Goal: Task Accomplishment & Management: Manage account settings

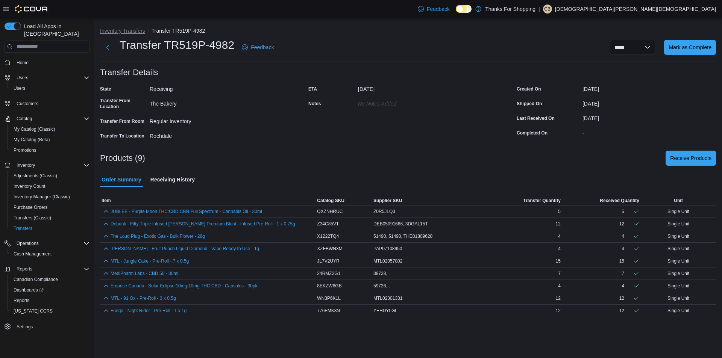
click at [115, 33] on button "Inventory Transfers" at bounding box center [122, 31] width 45 height 6
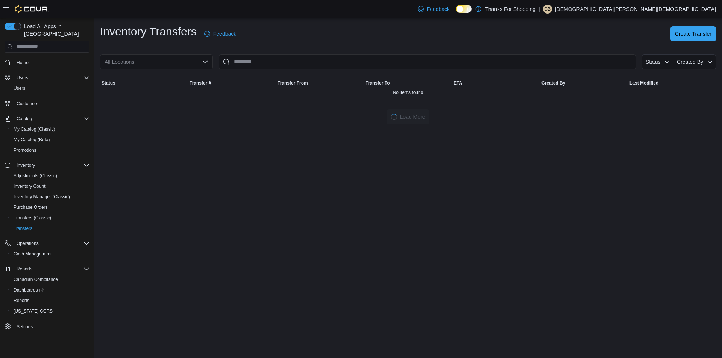
click at [188, 59] on div "All Locations" at bounding box center [156, 61] width 113 height 15
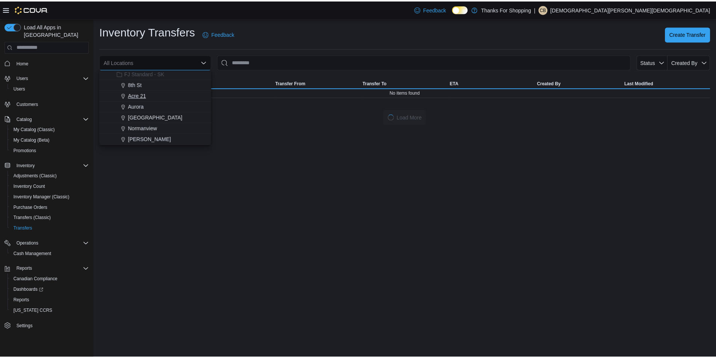
scroll to position [113, 0]
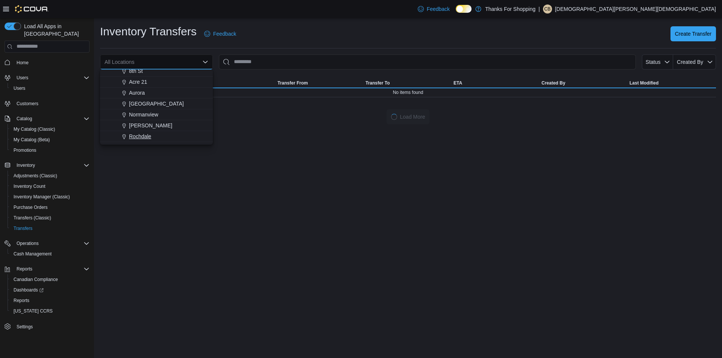
click at [141, 133] on span "Rochdale" at bounding box center [140, 137] width 22 height 8
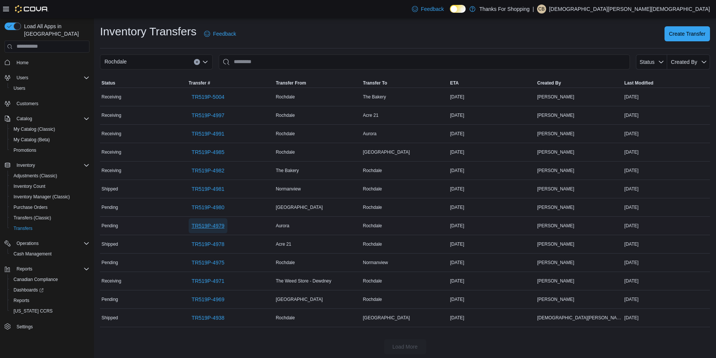
click at [220, 228] on span "TR519P-4979" at bounding box center [208, 226] width 33 height 8
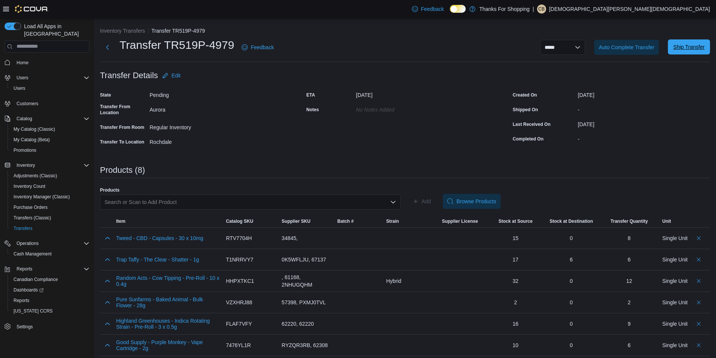
click at [692, 50] on span "Ship Transfer" at bounding box center [688, 47] width 31 height 8
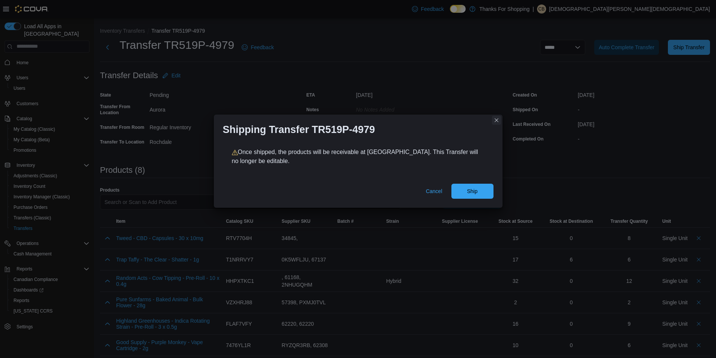
click at [499, 122] on button "Closes this modal window" at bounding box center [496, 120] width 9 height 9
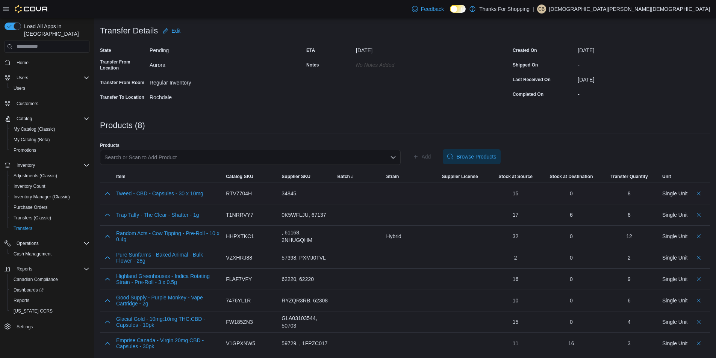
scroll to position [47, 0]
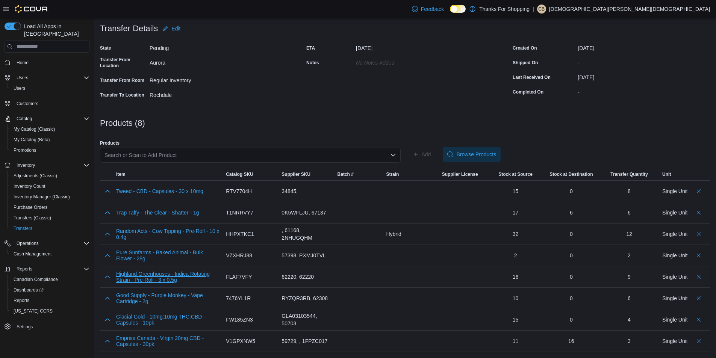
click at [177, 278] on button "Highland Greenhouses - Indica Rotating Strain - Pre-Roll - 3 x 0.5g" at bounding box center [168, 277] width 104 height 12
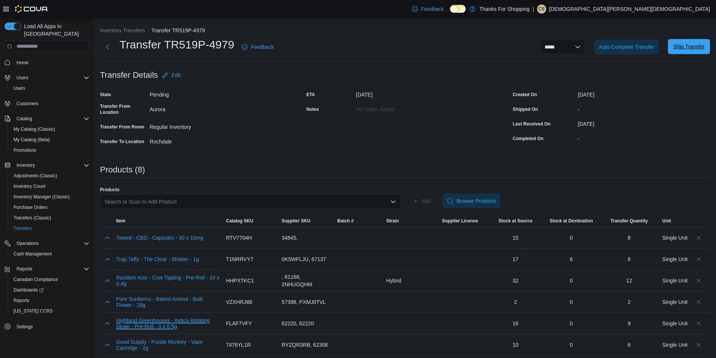
scroll to position [0, 0]
click at [702, 50] on span "Ship Transfer" at bounding box center [688, 47] width 31 height 8
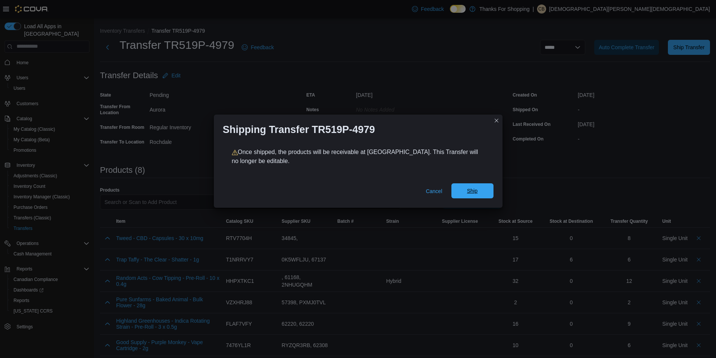
click at [461, 190] on span "Ship" at bounding box center [472, 190] width 33 height 15
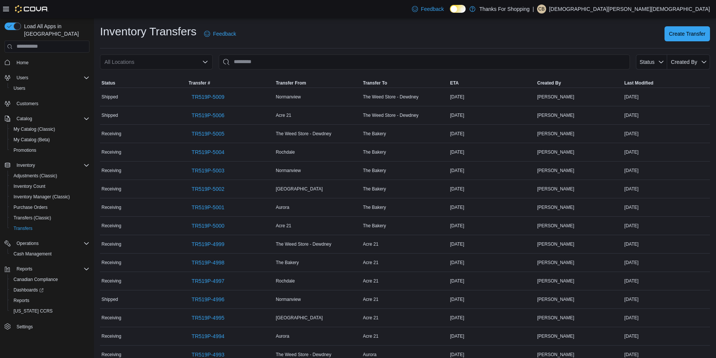
click at [155, 64] on div "All Locations" at bounding box center [156, 61] width 113 height 15
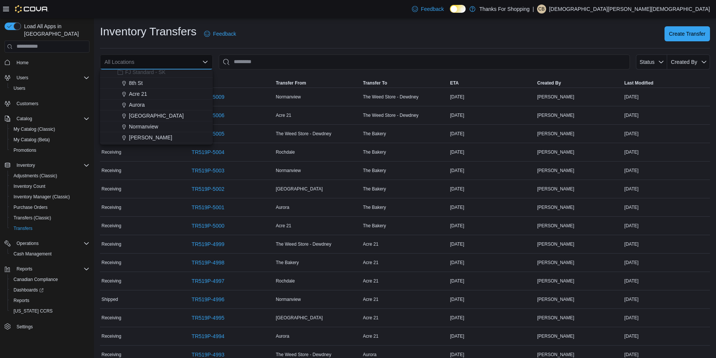
scroll to position [113, 0]
click at [143, 138] on span "Rochdale" at bounding box center [140, 137] width 22 height 8
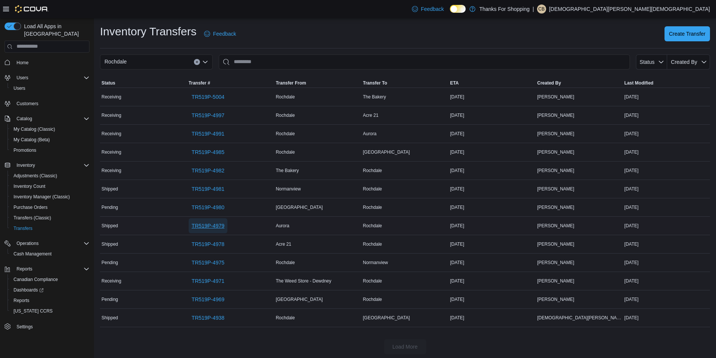
click at [218, 224] on span "TR519P-4979" at bounding box center [208, 226] width 33 height 8
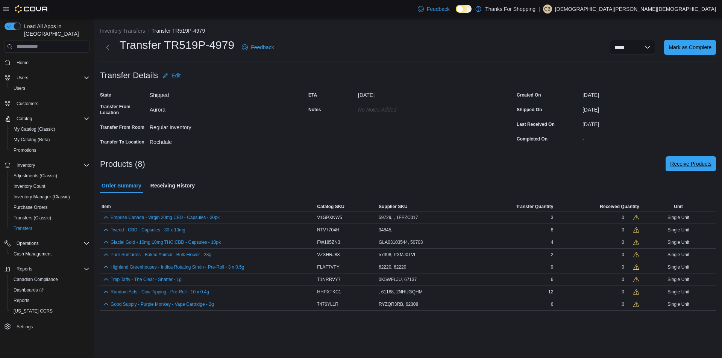
click at [681, 168] on span "Receive Products" at bounding box center [690, 163] width 41 height 15
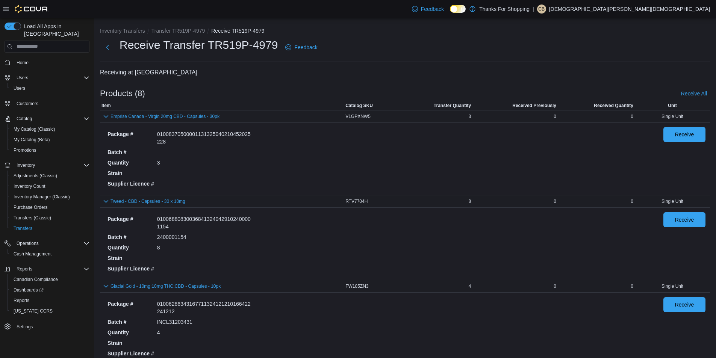
click at [681, 136] on span "Receive" at bounding box center [684, 135] width 19 height 8
click at [691, 222] on span "Receive" at bounding box center [684, 220] width 19 height 8
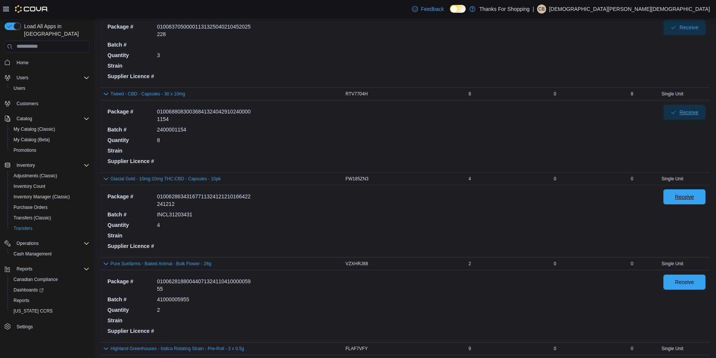
scroll to position [113, 0]
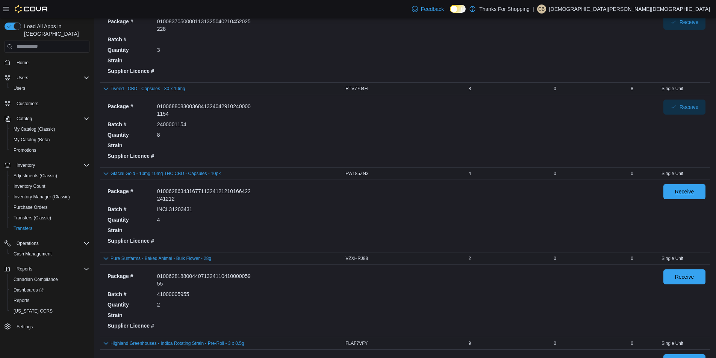
click at [685, 189] on span "Receive" at bounding box center [684, 192] width 19 height 8
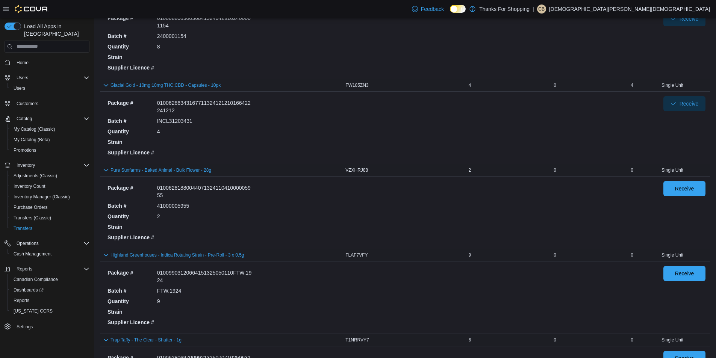
scroll to position [225, 0]
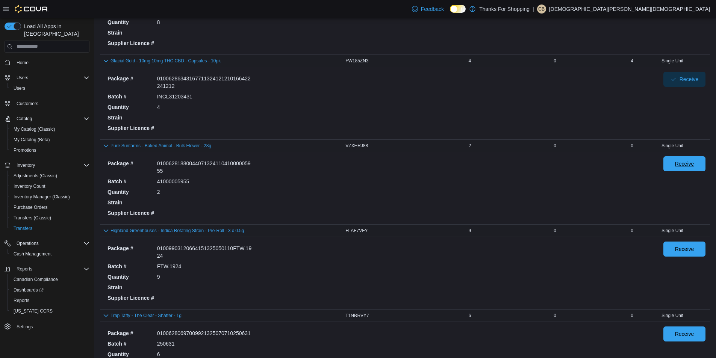
click at [689, 164] on span "Receive" at bounding box center [684, 164] width 19 height 8
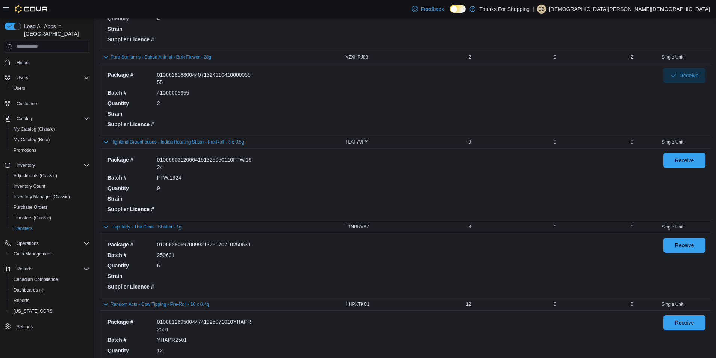
scroll to position [338, 0]
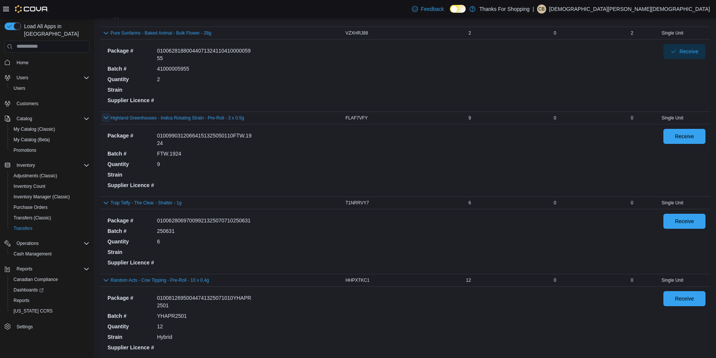
click at [106, 120] on button "button" at bounding box center [105, 117] width 9 height 9
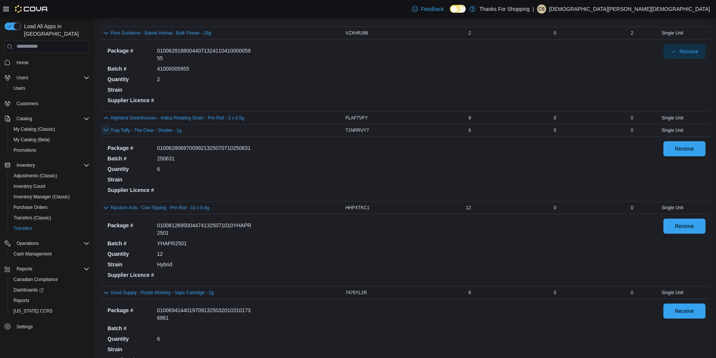
click at [107, 130] on button "button" at bounding box center [105, 130] width 9 height 9
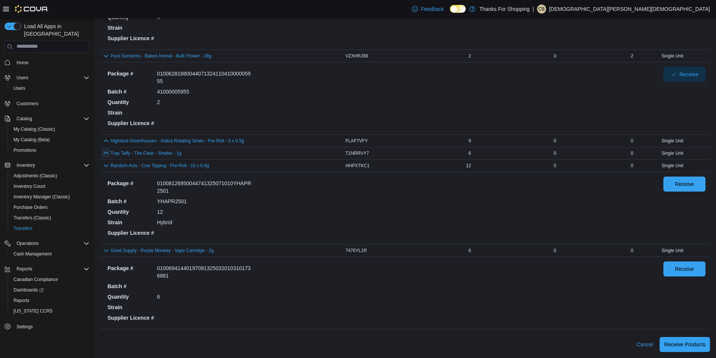
scroll to position [315, 0]
click at [106, 156] on button "button" at bounding box center [105, 152] width 9 height 9
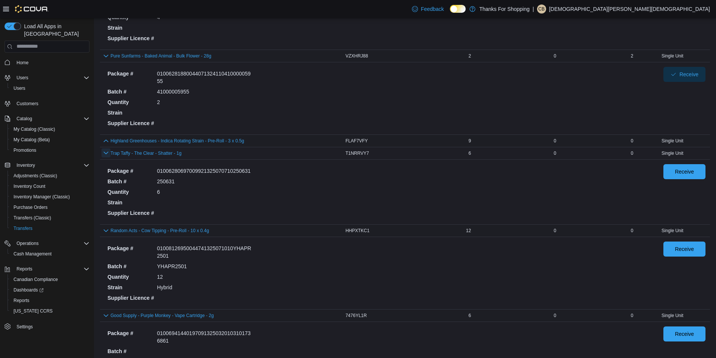
scroll to position [338, 0]
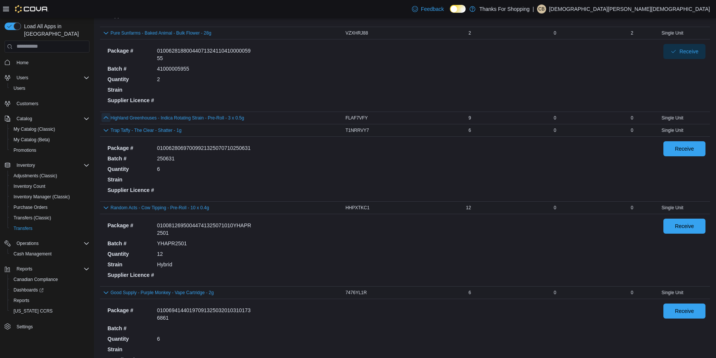
click at [107, 119] on button "button" at bounding box center [105, 117] width 9 height 9
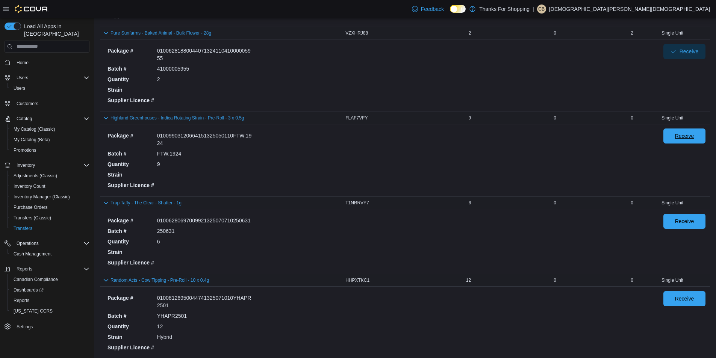
click at [694, 139] on span "Receive" at bounding box center [684, 136] width 19 height 8
click at [685, 222] on span "Receive" at bounding box center [684, 221] width 19 height 8
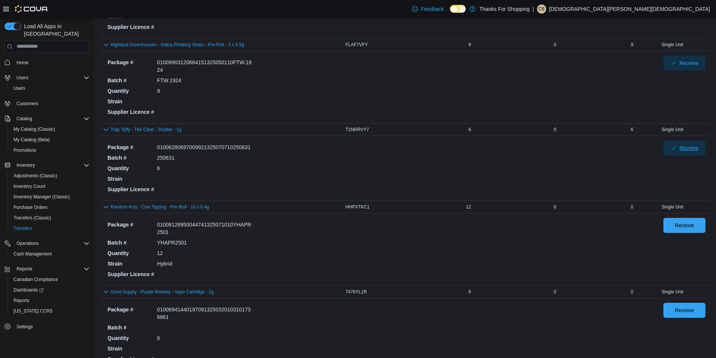
scroll to position [413, 0]
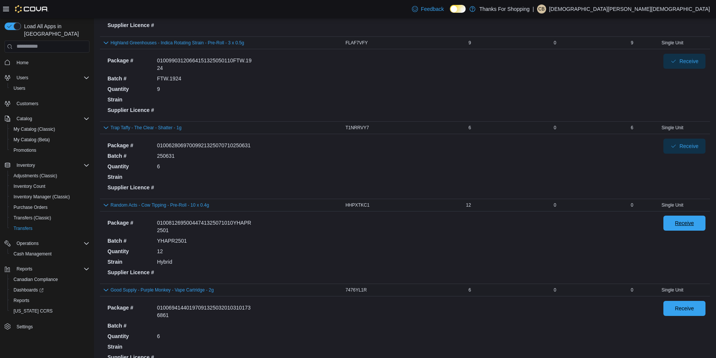
click at [684, 231] on div "Receive" at bounding box center [684, 247] width 42 height 63
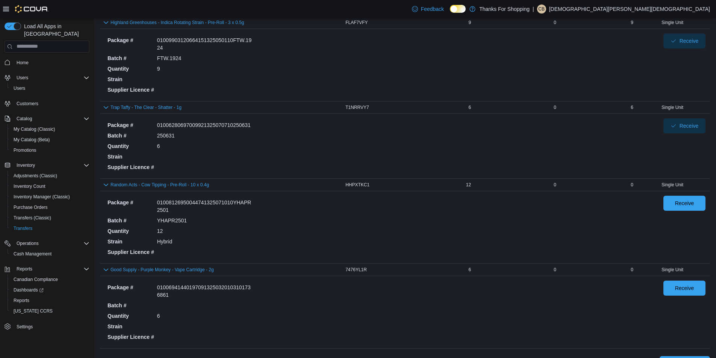
scroll to position [453, 0]
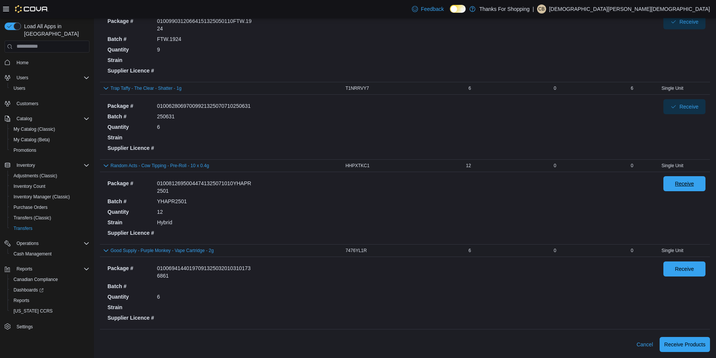
click at [701, 186] on span "Receive" at bounding box center [684, 183] width 33 height 15
click at [680, 269] on span "Receive" at bounding box center [684, 268] width 33 height 15
click at [691, 346] on span "Receive Products" at bounding box center [684, 344] width 41 height 8
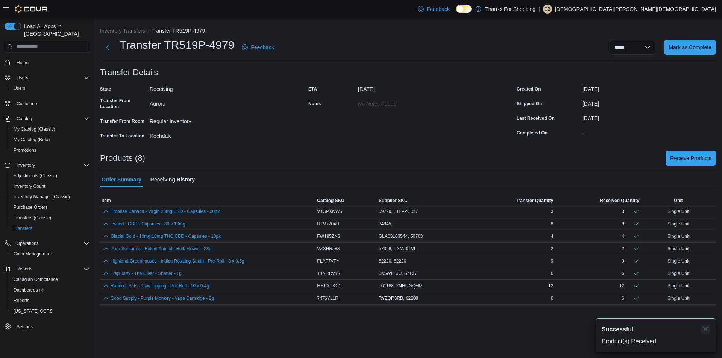
click at [706, 329] on button "Dismiss toast" at bounding box center [705, 329] width 9 height 9
click at [32, 173] on span "Adjustments (Classic)" at bounding box center [36, 176] width 44 height 6
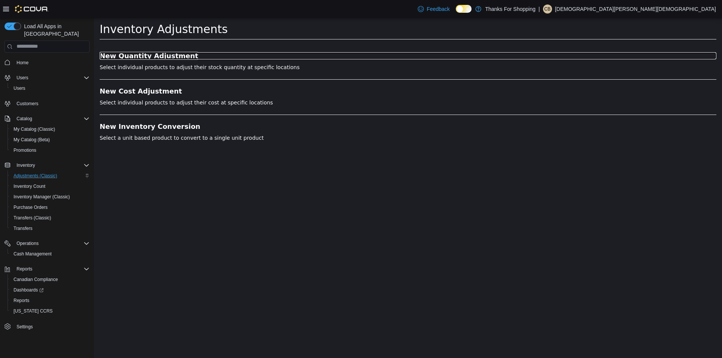
click at [166, 53] on h3 "New Quantity Adjustment" at bounding box center [408, 56] width 616 height 8
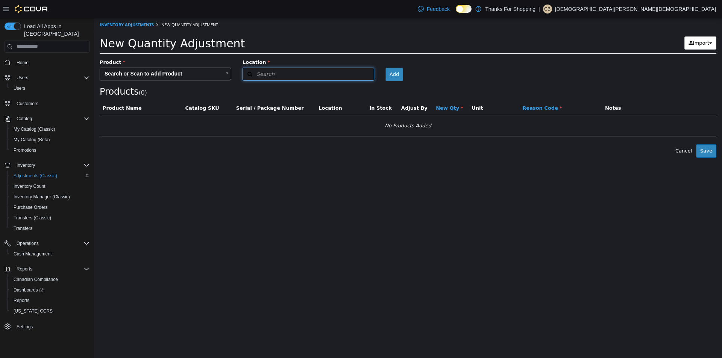
click at [286, 73] on button "Search" at bounding box center [308, 73] width 132 height 13
click at [363, 85] on span "or browse" at bounding box center [355, 87] width 37 height 13
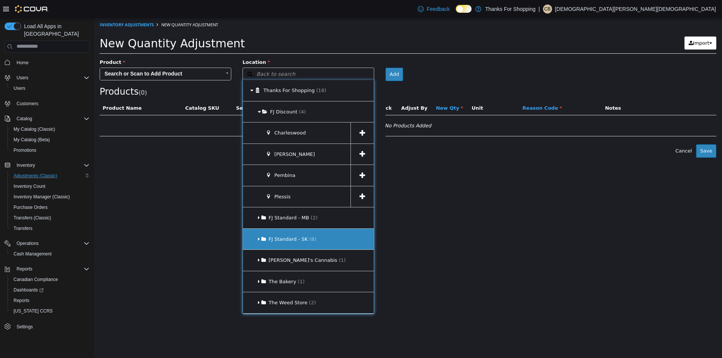
drag, startPoint x: 321, startPoint y: 240, endPoint x: 317, endPoint y: 242, distance: 4.1
click at [321, 239] on div "FJ Standard - SK (8)" at bounding box center [308, 238] width 131 height 21
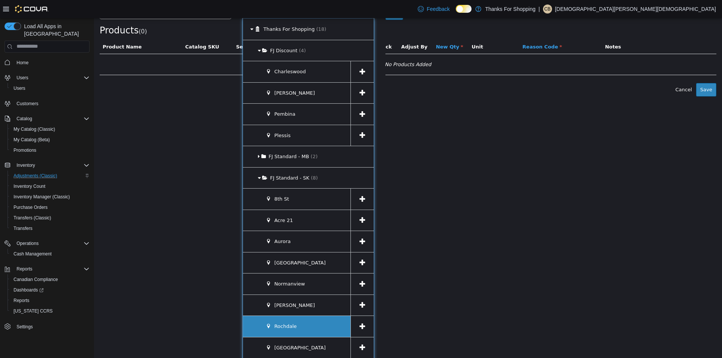
scroll to position [126, 0]
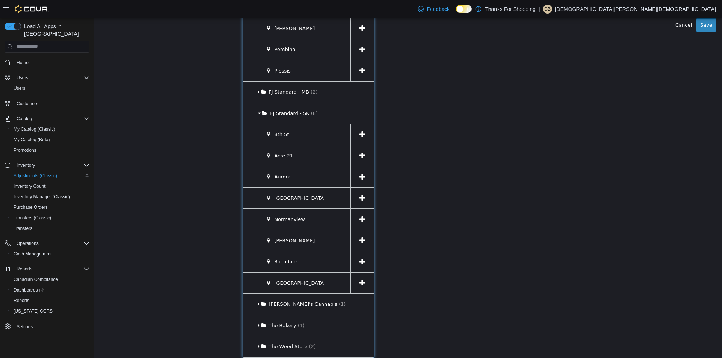
click at [353, 263] on span at bounding box center [361, 261] width 23 height 21
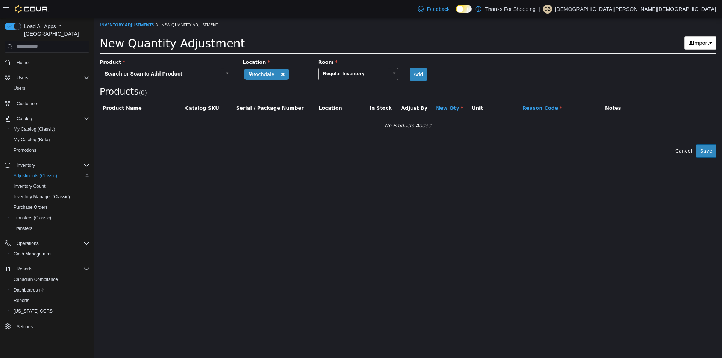
scroll to position [0, 0]
click at [215, 68] on body "**********" at bounding box center [408, 88] width 628 height 140
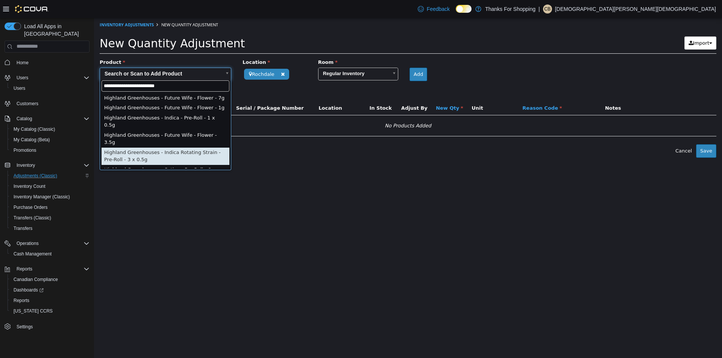
type input "**********"
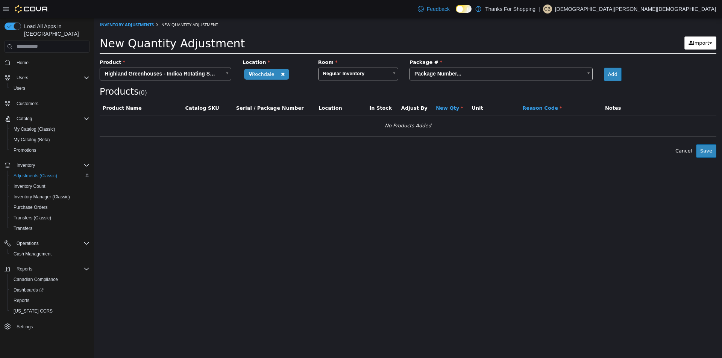
click at [489, 69] on body "**********" at bounding box center [408, 88] width 628 height 140
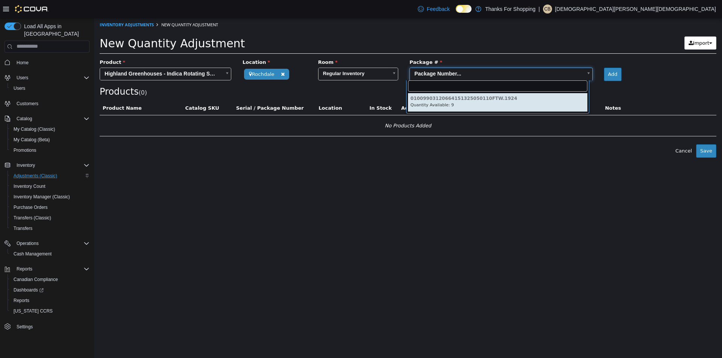
type input "**********"
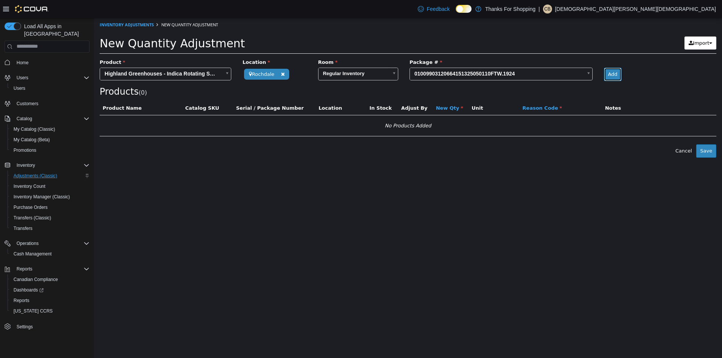
click at [604, 71] on button "Add" at bounding box center [613, 74] width 18 height 14
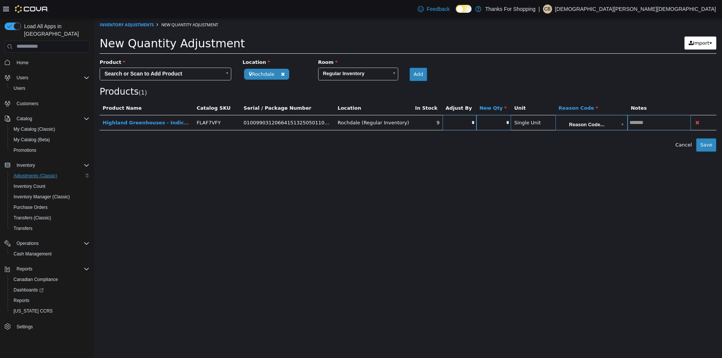
click at [460, 126] on td "*" at bounding box center [459, 122] width 34 height 15
click at [459, 123] on input "*" at bounding box center [459, 123] width 34 height 6
type input "**"
type input "*"
click at [563, 120] on body "**********" at bounding box center [408, 85] width 628 height 134
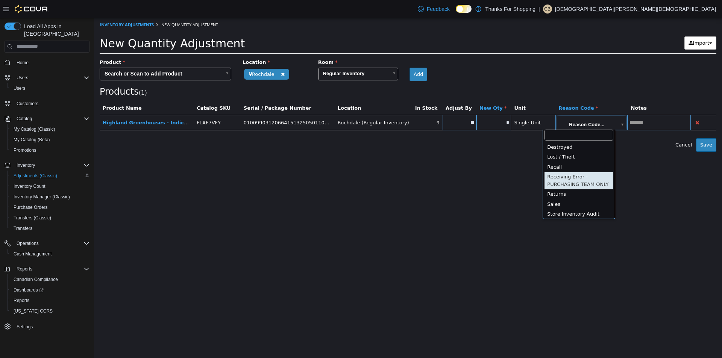
scroll to position [12, 0]
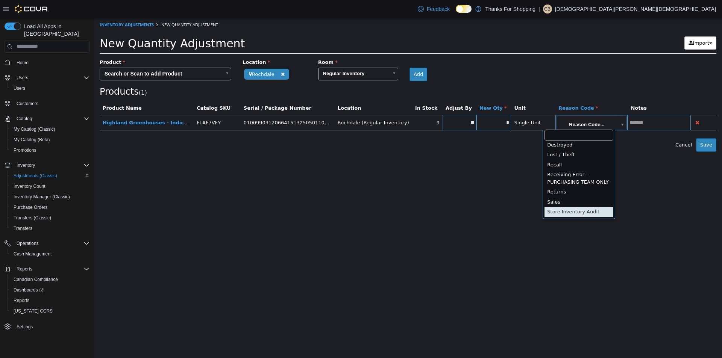
type input "**********"
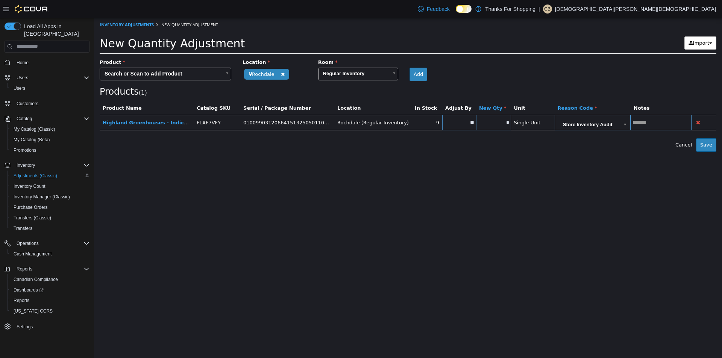
click at [645, 120] on input "text" at bounding box center [660, 123] width 61 height 6
type input "**********"
click at [705, 146] on button "Save" at bounding box center [706, 145] width 20 height 14
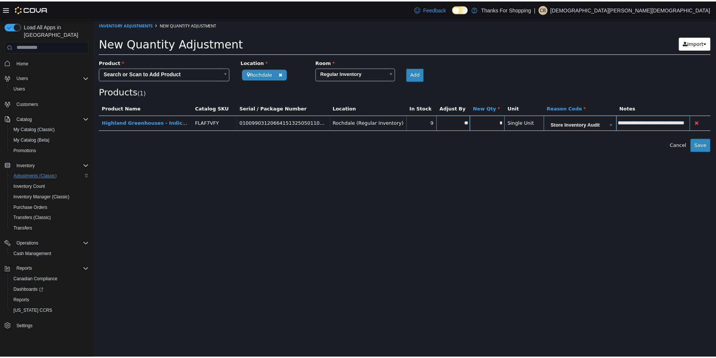
scroll to position [0, 0]
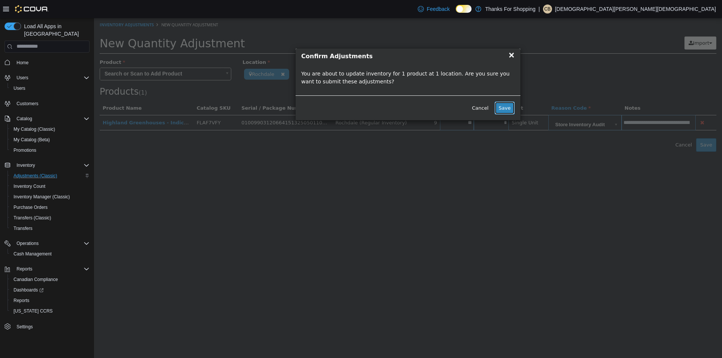
click at [506, 107] on button "Save" at bounding box center [504, 108] width 20 height 14
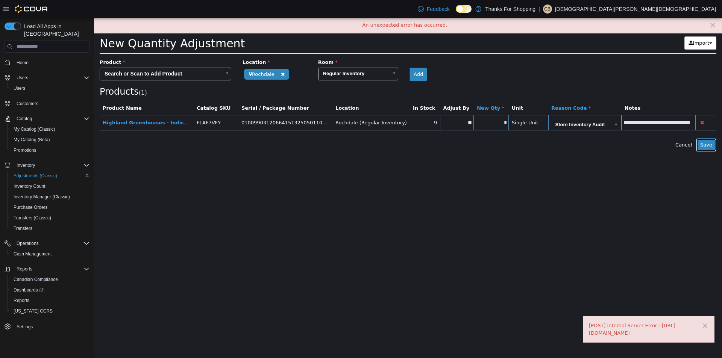
click at [709, 142] on button "Save" at bounding box center [706, 145] width 20 height 14
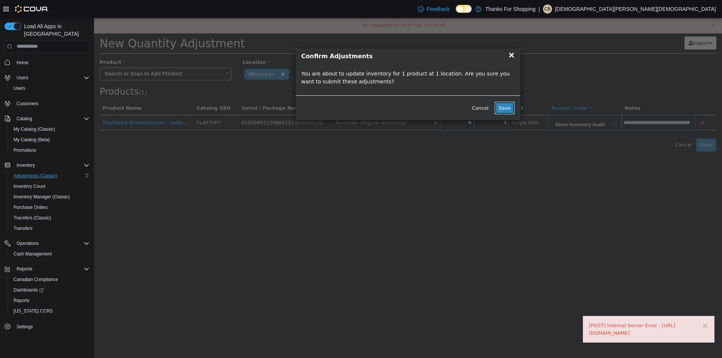
click at [507, 112] on button "Save" at bounding box center [504, 108] width 20 height 14
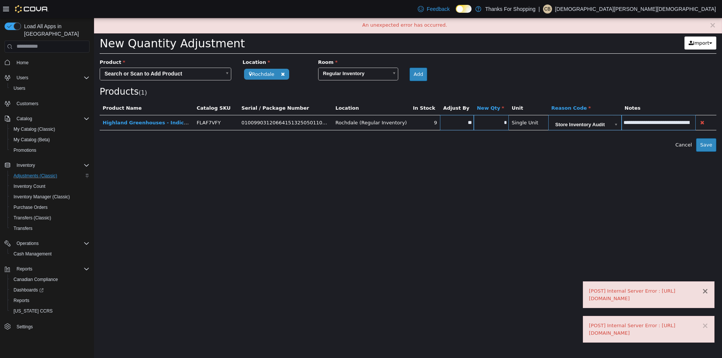
click at [704, 290] on button "×" at bounding box center [704, 291] width 7 height 8
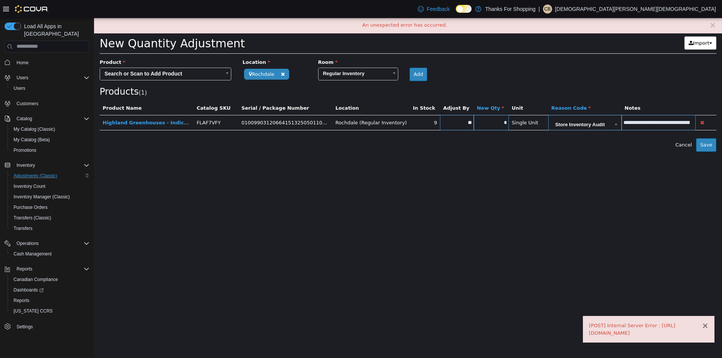
click at [704, 325] on button "×" at bounding box center [704, 326] width 7 height 8
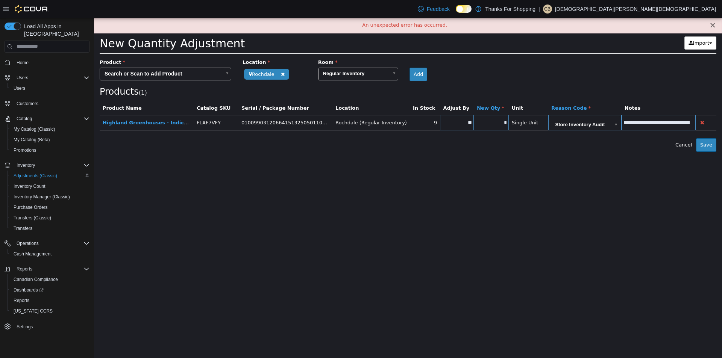
click at [714, 23] on button "×" at bounding box center [712, 25] width 7 height 8
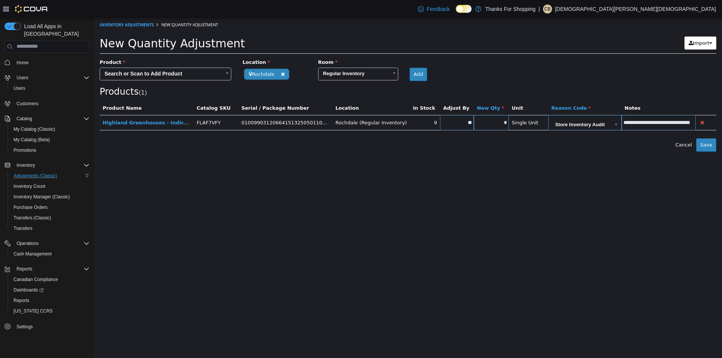
click at [587, 61] on div "Products ( 1 )" at bounding box center [408, 77] width 616 height 38
click at [708, 148] on button "Save" at bounding box center [706, 145] width 20 height 14
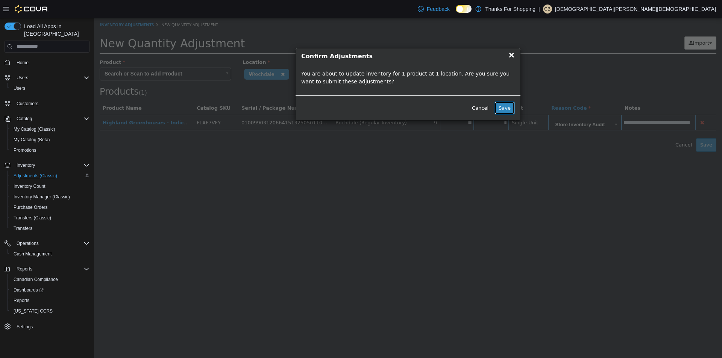
click at [507, 109] on button "Save" at bounding box center [504, 108] width 20 height 14
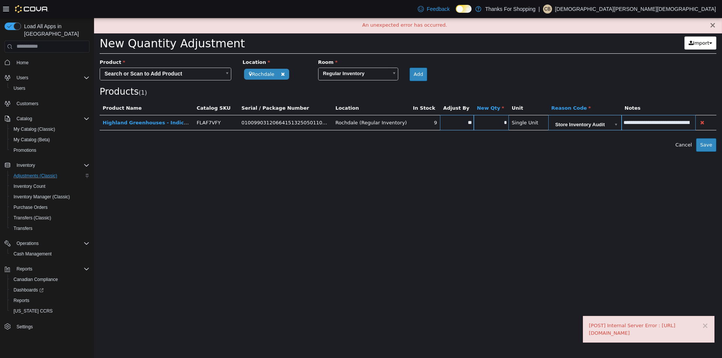
click at [715, 25] on button "×" at bounding box center [712, 25] width 7 height 8
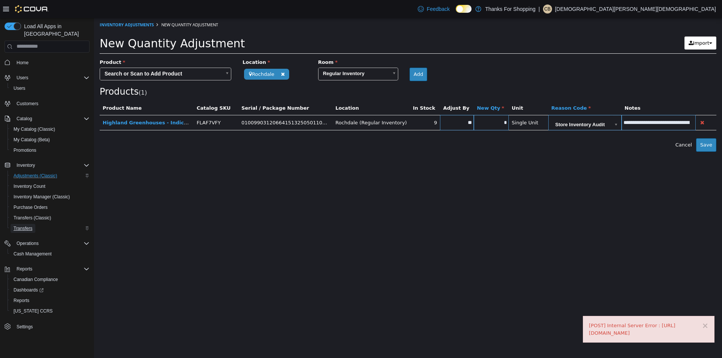
click at [24, 225] on span "Transfers" at bounding box center [23, 228] width 19 height 6
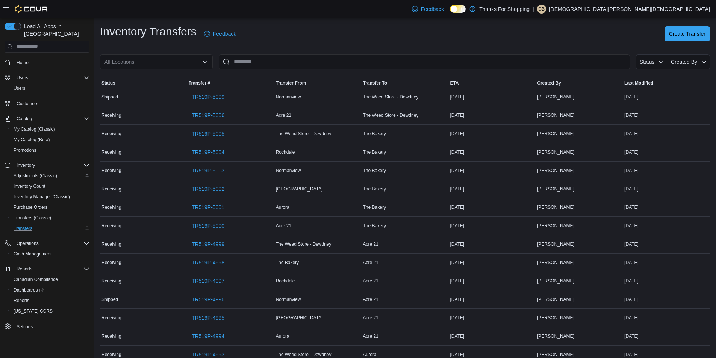
click at [169, 57] on div "All Locations" at bounding box center [156, 61] width 113 height 15
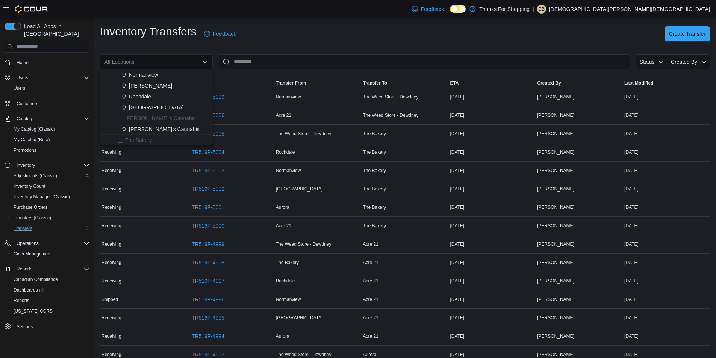
scroll to position [160, 0]
click at [143, 90] on span "Rochdale" at bounding box center [140, 90] width 22 height 8
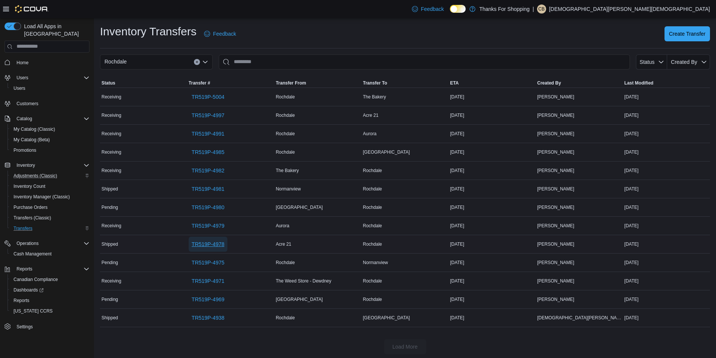
click at [209, 248] on span "TR519P-4978" at bounding box center [208, 244] width 33 height 15
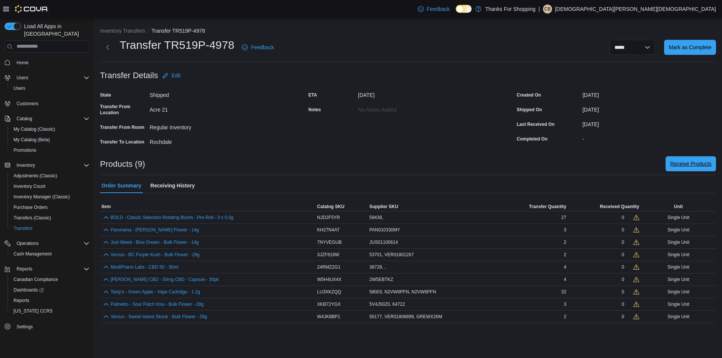
click at [689, 169] on span "Receive Products" at bounding box center [690, 163] width 41 height 15
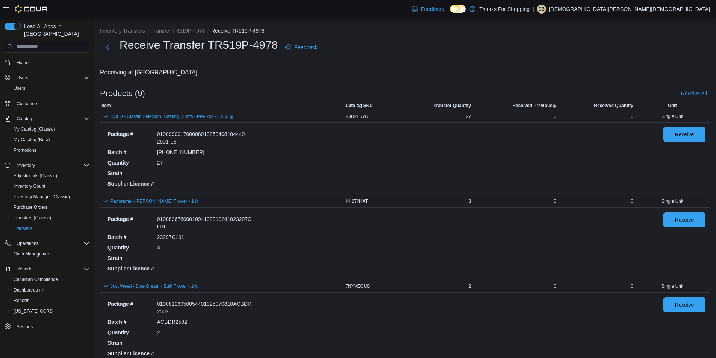
click at [677, 141] on span "Receive" at bounding box center [684, 134] width 33 height 15
click at [694, 219] on span "Receive" at bounding box center [684, 220] width 19 height 8
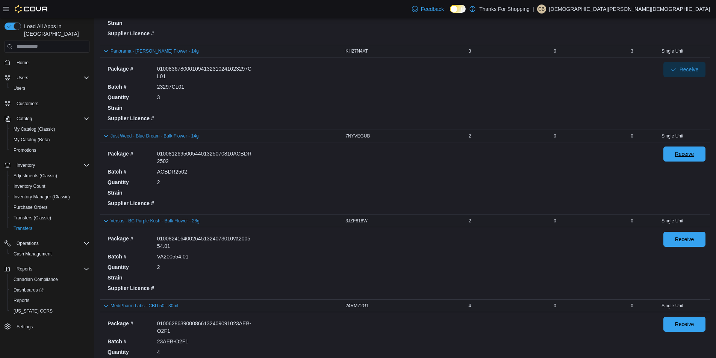
click at [690, 150] on span "Receive" at bounding box center [684, 154] width 33 height 15
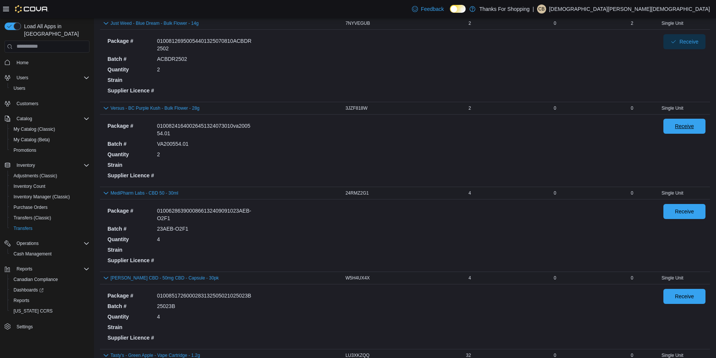
click at [693, 130] on span "Receive" at bounding box center [684, 127] width 19 height 8
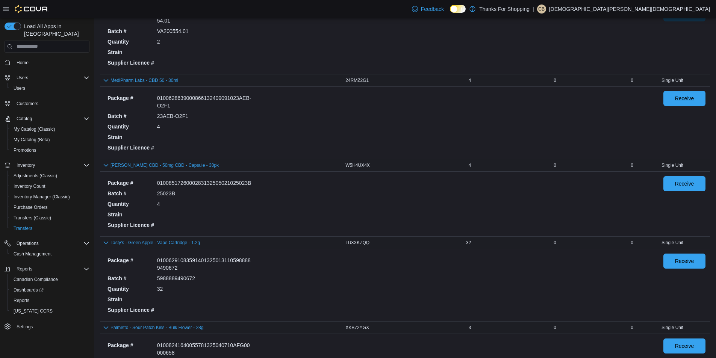
click at [687, 101] on span "Receive" at bounding box center [684, 99] width 19 height 8
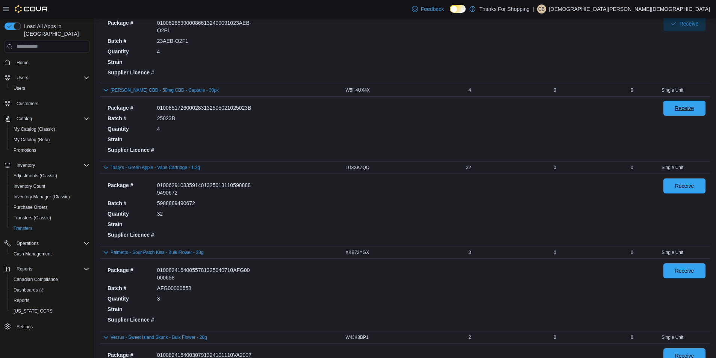
click at [690, 106] on span "Receive" at bounding box center [684, 108] width 19 height 8
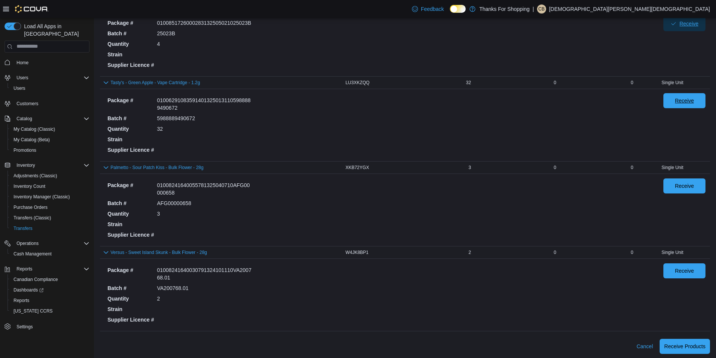
scroll to position [538, 0]
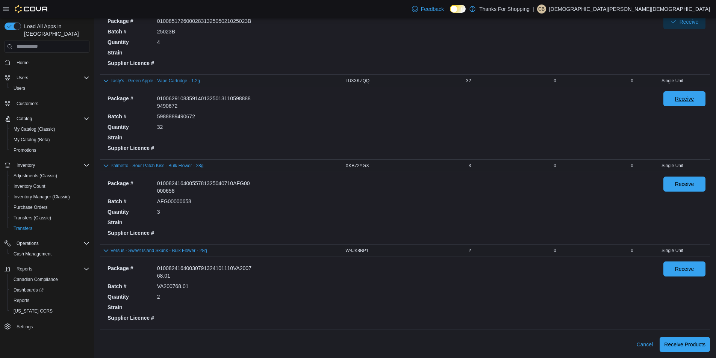
click at [686, 94] on span "Receive" at bounding box center [684, 98] width 33 height 15
click at [693, 191] on div "Receive" at bounding box center [684, 208] width 42 height 63
click at [689, 183] on span "Receive" at bounding box center [684, 184] width 19 height 8
click at [694, 269] on span "Receive" at bounding box center [684, 269] width 19 height 8
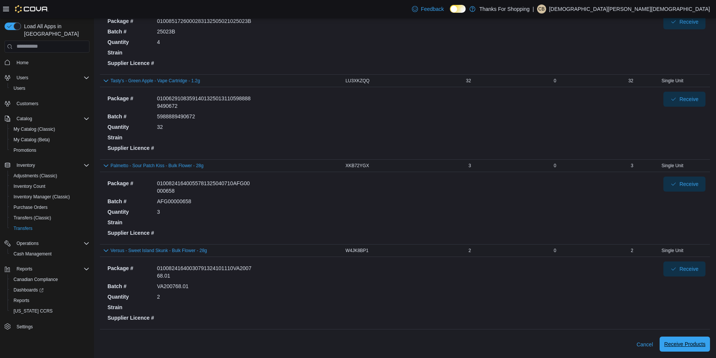
click at [684, 344] on span "Receive Products" at bounding box center [684, 344] width 41 height 8
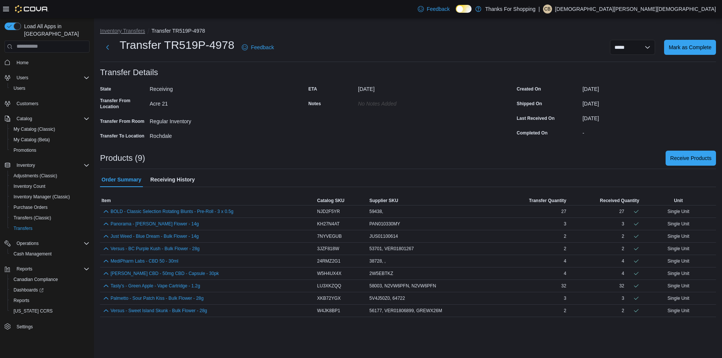
click at [124, 29] on button "Inventory Transfers" at bounding box center [122, 31] width 45 height 6
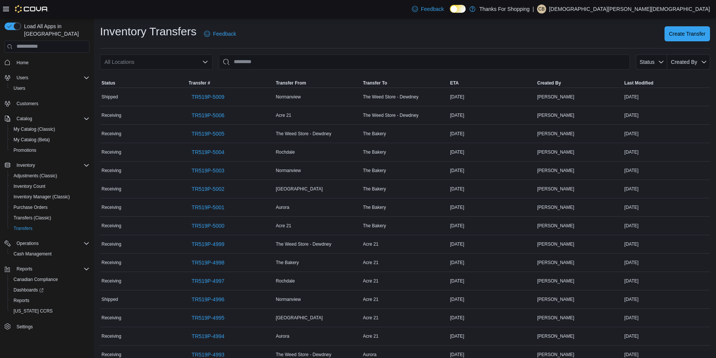
click at [143, 61] on div "All Locations" at bounding box center [156, 61] width 113 height 15
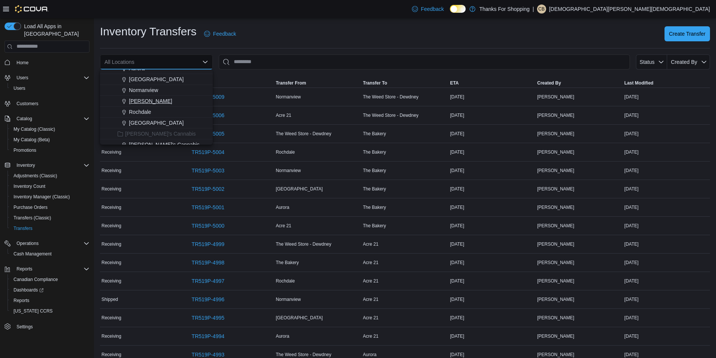
scroll to position [150, 0]
click at [145, 98] on span "Rochdale" at bounding box center [140, 99] width 22 height 8
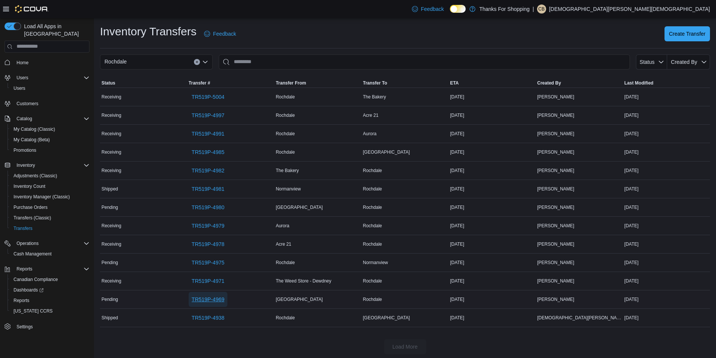
click at [215, 301] on span "TR519P-4969" at bounding box center [208, 300] width 33 height 8
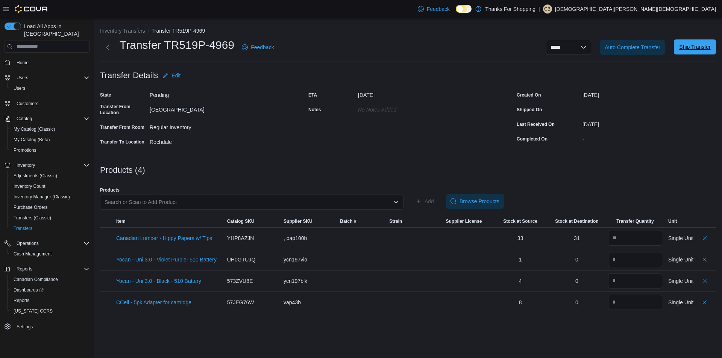
click at [698, 52] on span "Ship Transfer" at bounding box center [694, 46] width 33 height 15
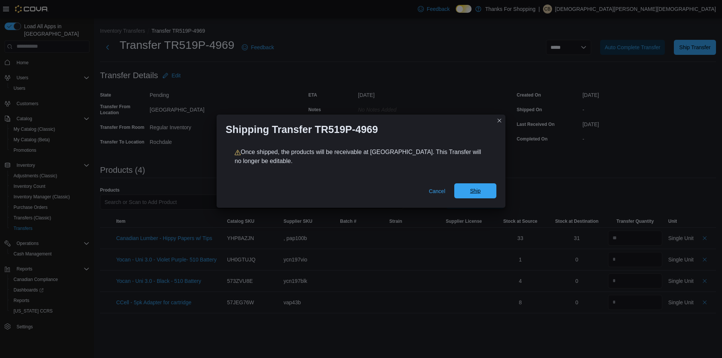
click at [488, 189] on span "Ship" at bounding box center [475, 190] width 33 height 15
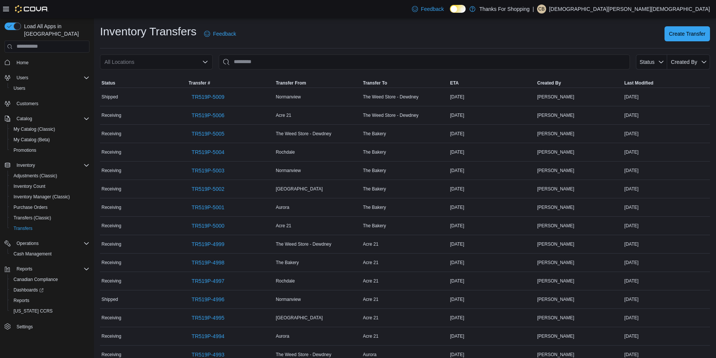
click at [199, 60] on div "All Locations" at bounding box center [156, 61] width 113 height 15
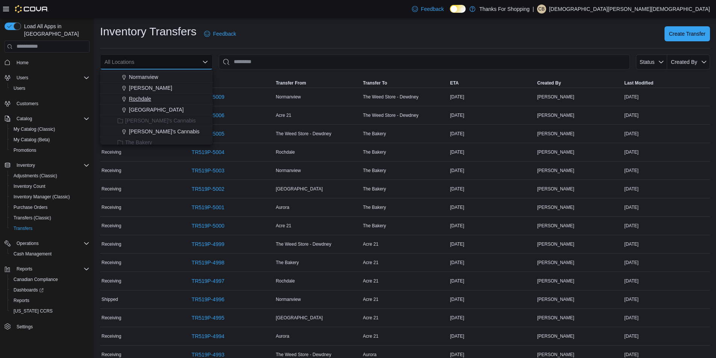
click at [145, 98] on span "Rochdale" at bounding box center [140, 99] width 22 height 8
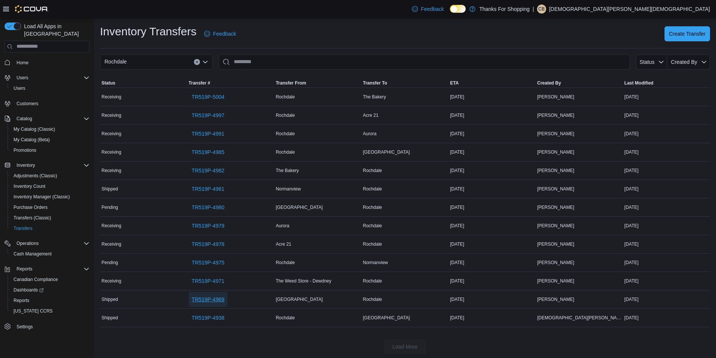
click at [209, 296] on span "TR519P-4969" at bounding box center [208, 300] width 33 height 8
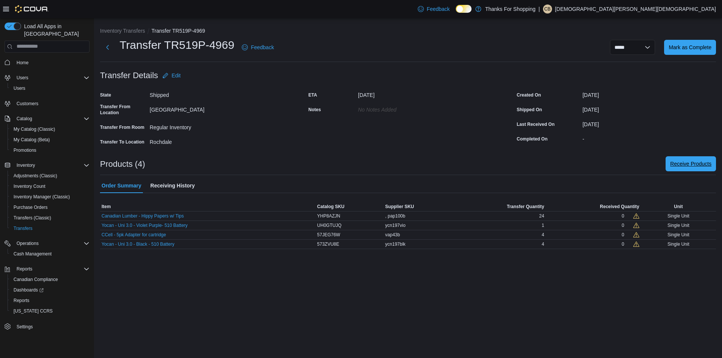
click at [692, 170] on span "Receive Products" at bounding box center [690, 163] width 41 height 15
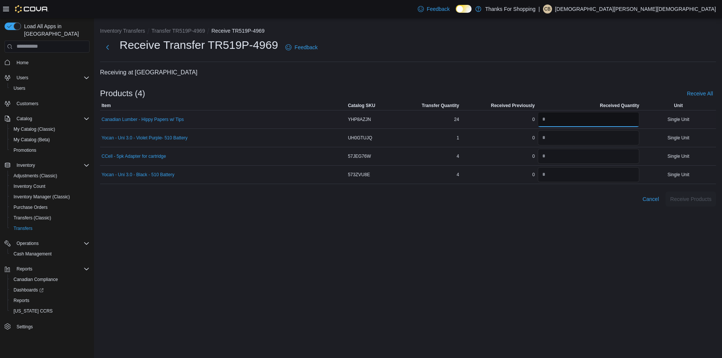
click at [599, 124] on input "number" at bounding box center [587, 119] width 101 height 15
type input "**"
click at [591, 136] on input "number" at bounding box center [587, 137] width 101 height 15
type input "*"
click at [579, 158] on input "number" at bounding box center [587, 156] width 101 height 15
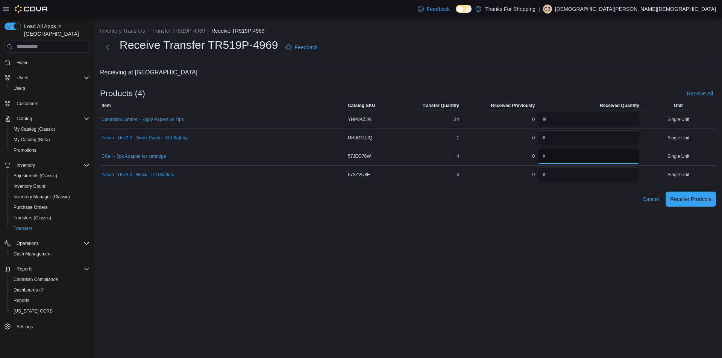
type input "*"
click at [569, 173] on input "number" at bounding box center [587, 174] width 101 height 15
type input "*"
click at [702, 193] on span "Receive Products" at bounding box center [690, 198] width 41 height 15
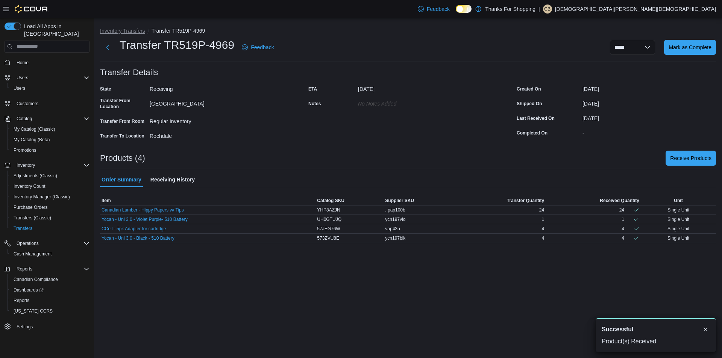
click at [132, 31] on button "Inventory Transfers" at bounding box center [122, 31] width 45 height 6
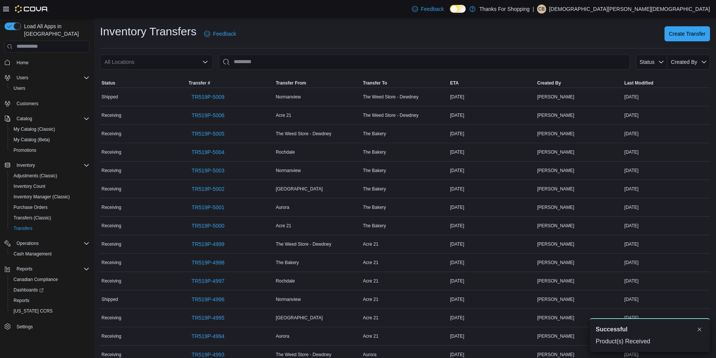
click at [196, 62] on div "All Locations" at bounding box center [156, 61] width 113 height 15
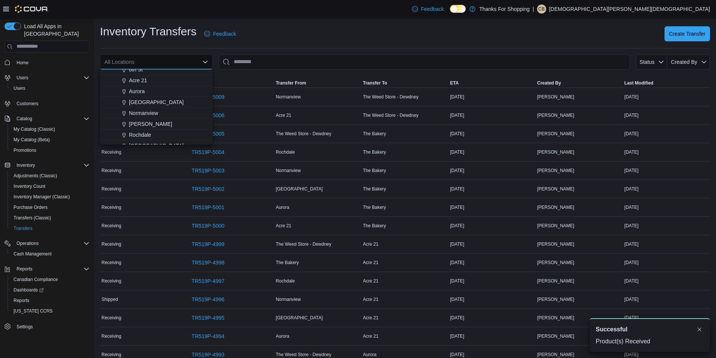
scroll to position [150, 0]
click at [148, 100] on span "Rochdale" at bounding box center [140, 99] width 22 height 8
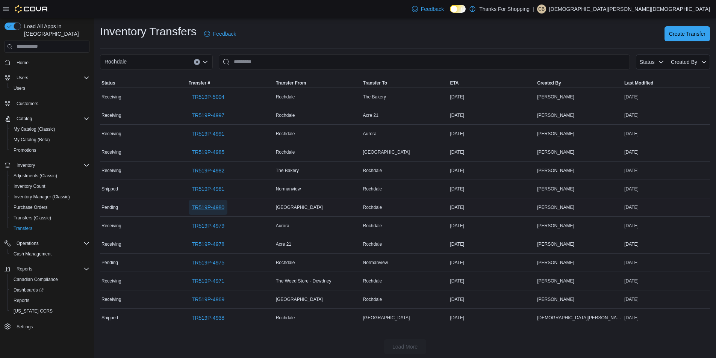
click at [213, 208] on span "TR519P-4980" at bounding box center [208, 208] width 33 height 8
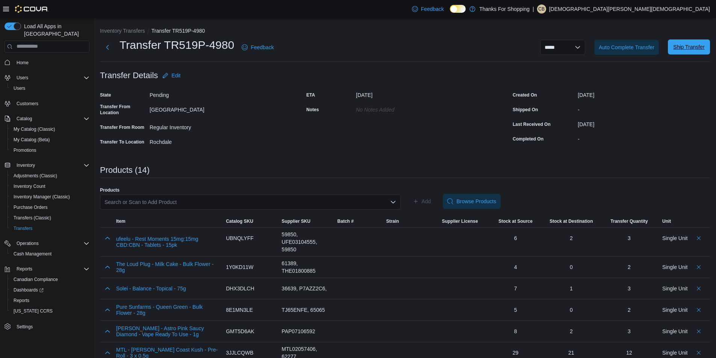
click at [696, 54] on span "Ship Transfer" at bounding box center [688, 46] width 33 height 15
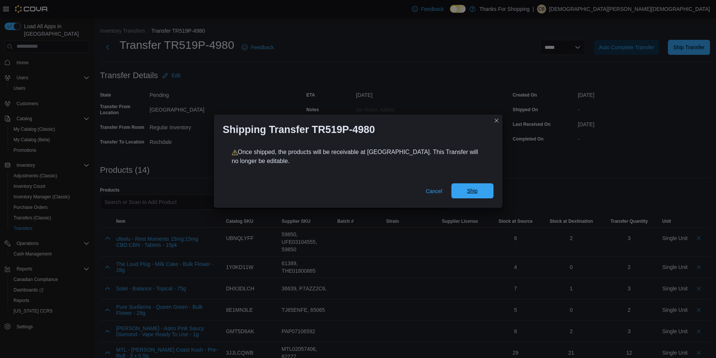
click at [475, 188] on span "Ship" at bounding box center [472, 191] width 11 height 8
click at [487, 194] on span "Ship" at bounding box center [472, 190] width 33 height 15
click at [440, 190] on span "Cancel" at bounding box center [434, 192] width 17 height 8
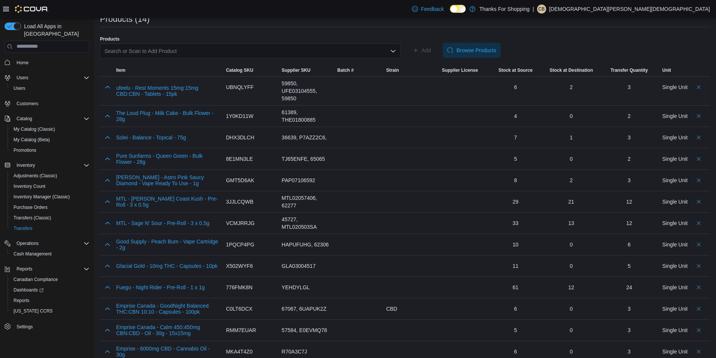
scroll to position [108, 0]
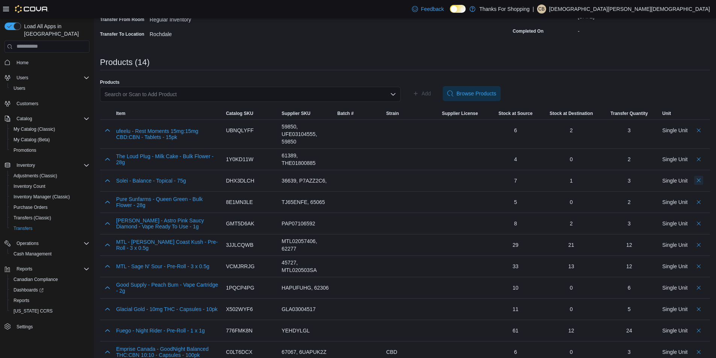
click at [703, 180] on button "Delete count" at bounding box center [698, 180] width 9 height 9
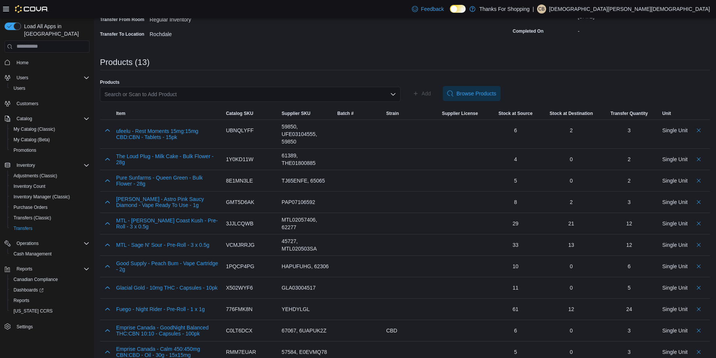
click at [340, 94] on div "Search or Scan to Add Product" at bounding box center [250, 94] width 301 height 15
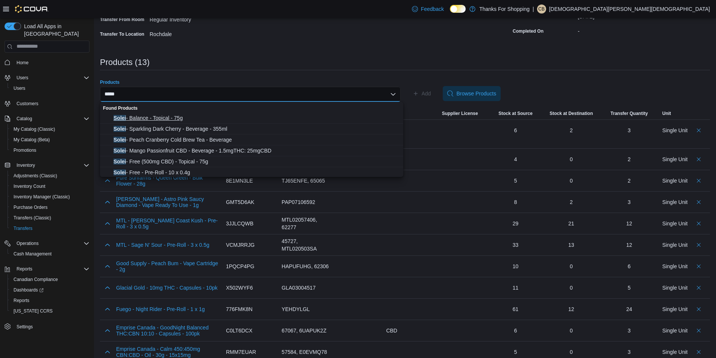
type input "*****"
click at [183, 116] on span "Solei - Balance - Topical - 75g" at bounding box center [255, 118] width 285 height 8
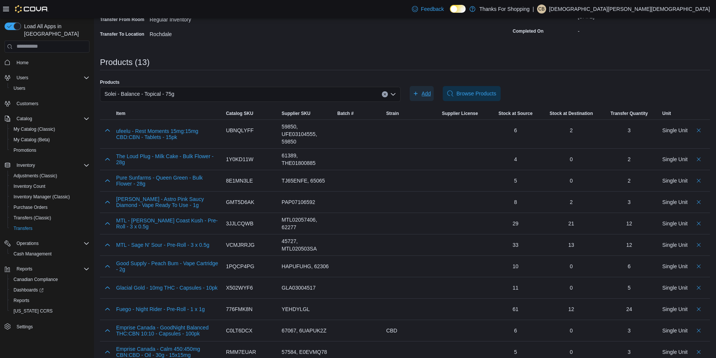
click at [425, 92] on span "Add" at bounding box center [426, 94] width 9 height 8
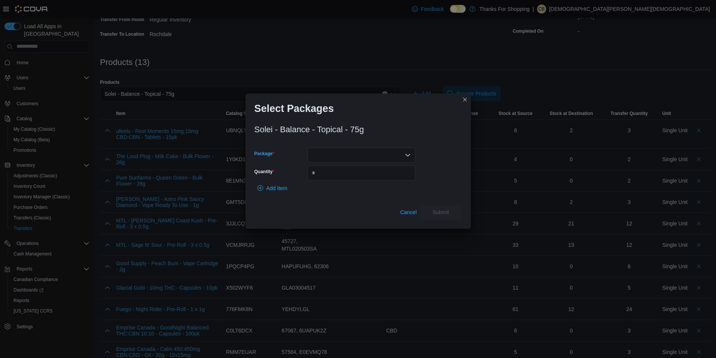
click at [396, 151] on div at bounding box center [361, 155] width 108 height 15
click at [386, 186] on span "010069414400819213250508103101737388" at bounding box center [366, 190] width 90 height 8
click at [367, 173] on input "Quantity" at bounding box center [361, 173] width 108 height 15
type input "*"
click at [451, 214] on span "Submit" at bounding box center [440, 211] width 33 height 15
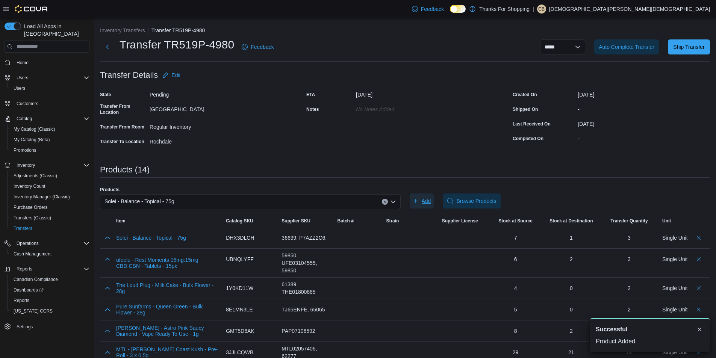
scroll to position [0, 0]
click at [697, 51] on span "Ship Transfer" at bounding box center [688, 46] width 33 height 15
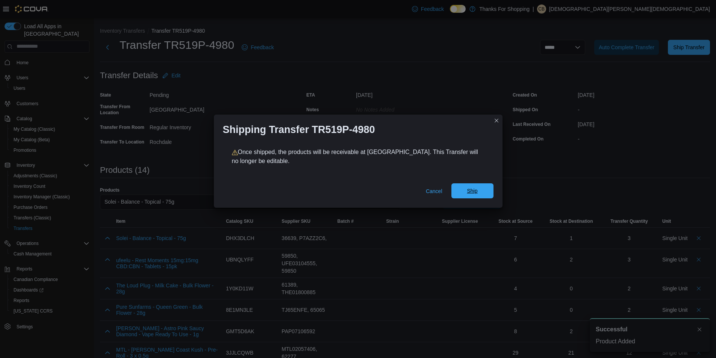
click at [474, 198] on span "Ship" at bounding box center [472, 190] width 33 height 15
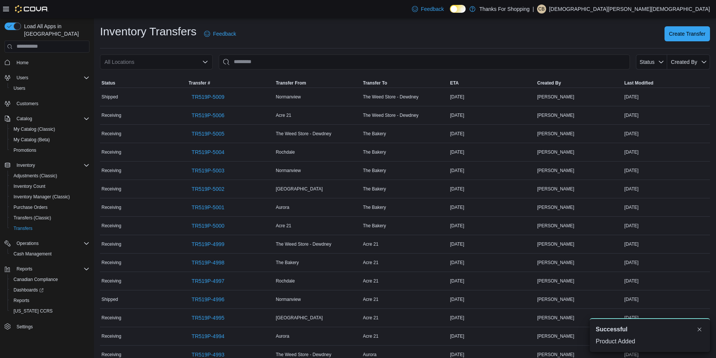
click at [203, 64] on icon "Open list of options" at bounding box center [205, 62] width 6 height 6
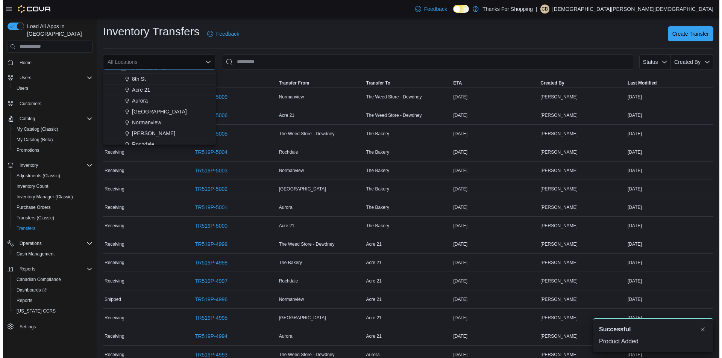
scroll to position [113, 0]
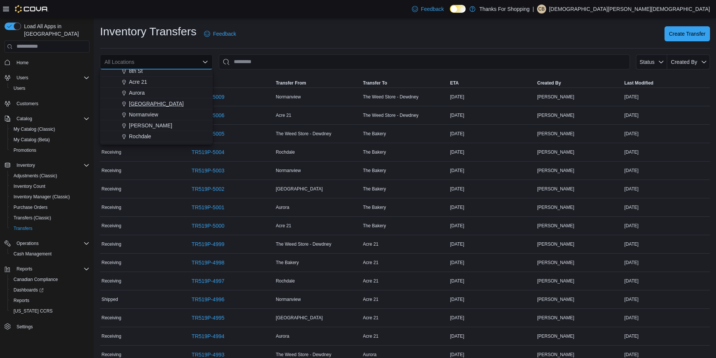
click at [157, 103] on span "[GEOGRAPHIC_DATA]" at bounding box center [156, 104] width 55 height 8
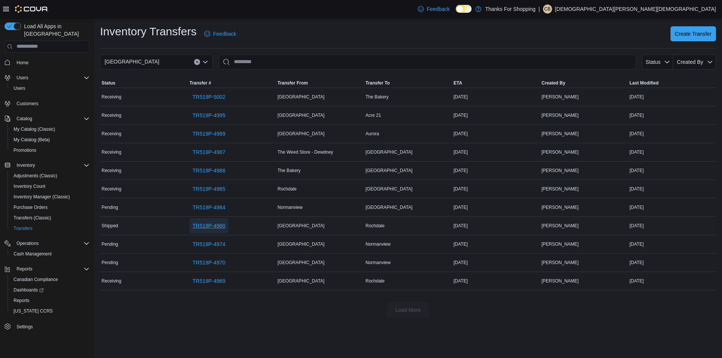
click at [213, 222] on span "TR519P-4980" at bounding box center [208, 226] width 33 height 8
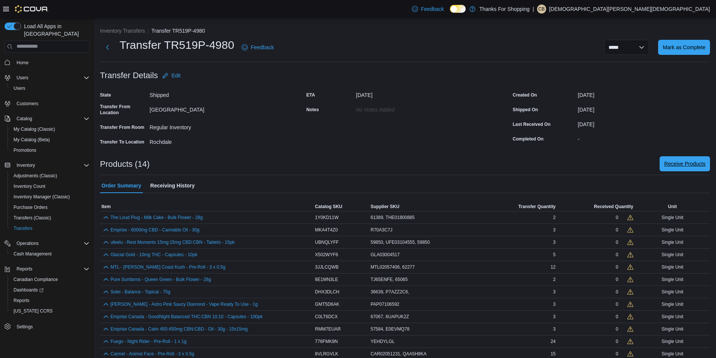
click at [699, 160] on span "Receive Products" at bounding box center [684, 163] width 41 height 15
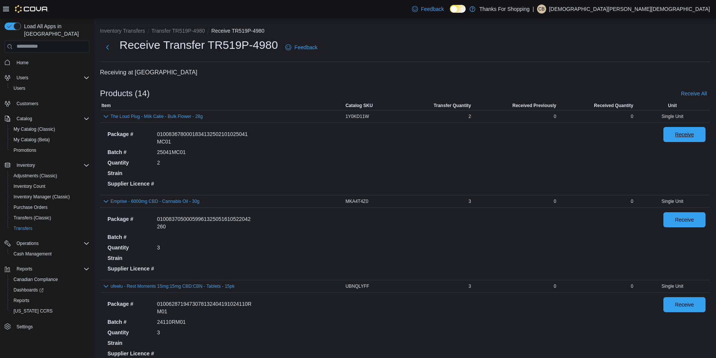
click at [687, 136] on span "Receive" at bounding box center [684, 135] width 19 height 8
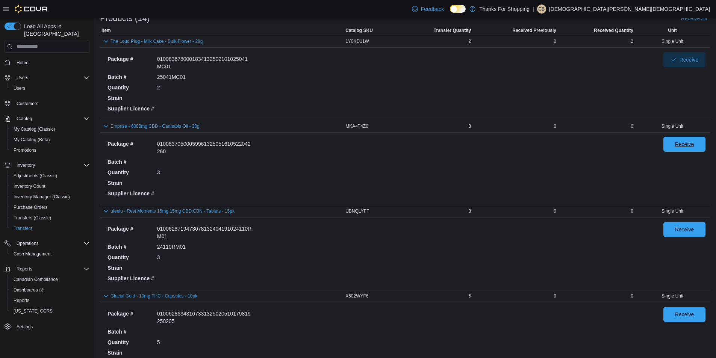
click at [681, 142] on span "Receive" at bounding box center [684, 145] width 19 height 8
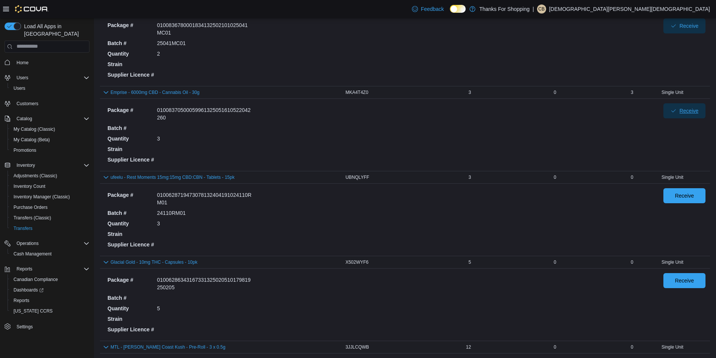
scroll to position [150, 0]
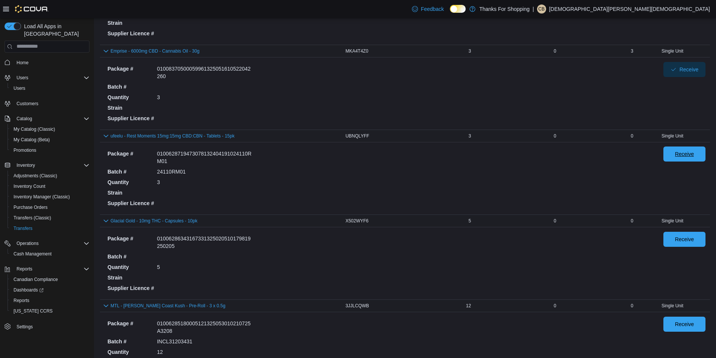
click at [689, 157] on span "Receive" at bounding box center [684, 154] width 19 height 8
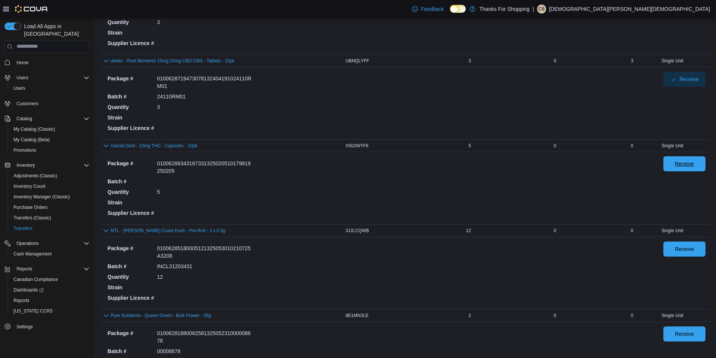
click at [686, 168] on span "Receive" at bounding box center [684, 163] width 33 height 15
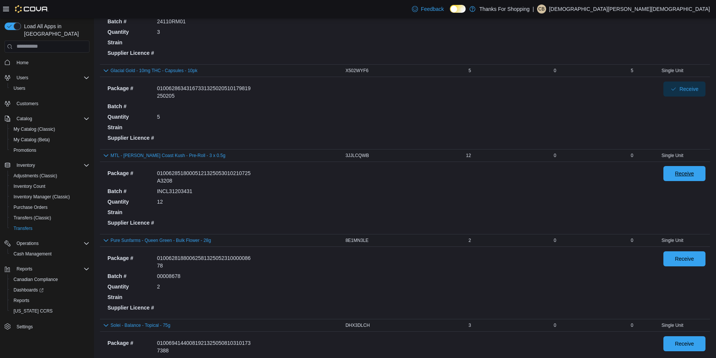
click at [683, 176] on span "Receive" at bounding box center [684, 174] width 19 height 8
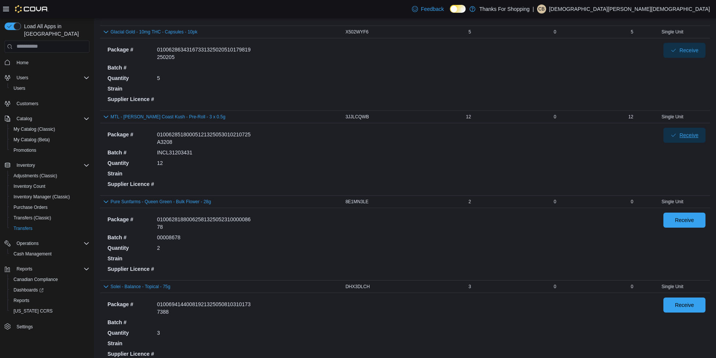
scroll to position [376, 0]
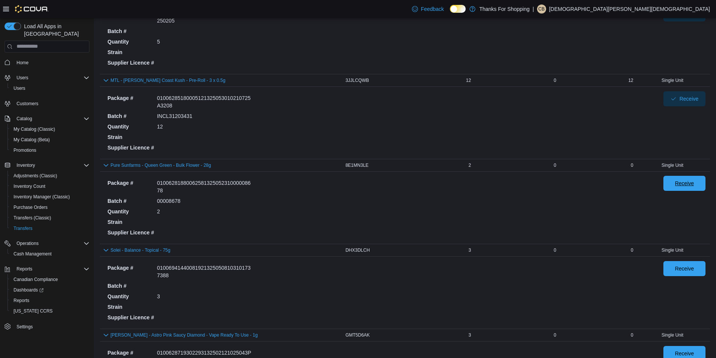
click at [682, 190] on span "Receive" at bounding box center [684, 183] width 33 height 15
click at [684, 271] on span "Receive" at bounding box center [684, 269] width 19 height 8
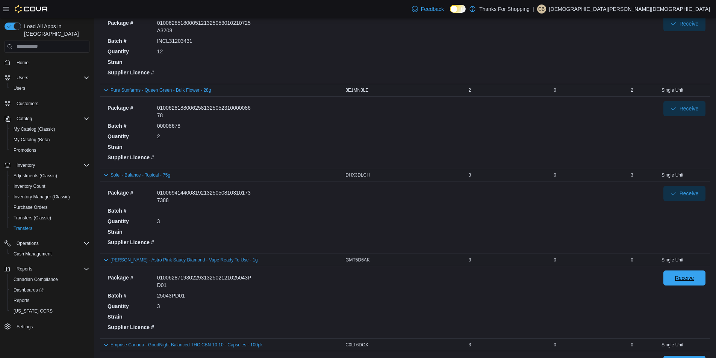
click at [692, 282] on span "Receive" at bounding box center [684, 278] width 33 height 15
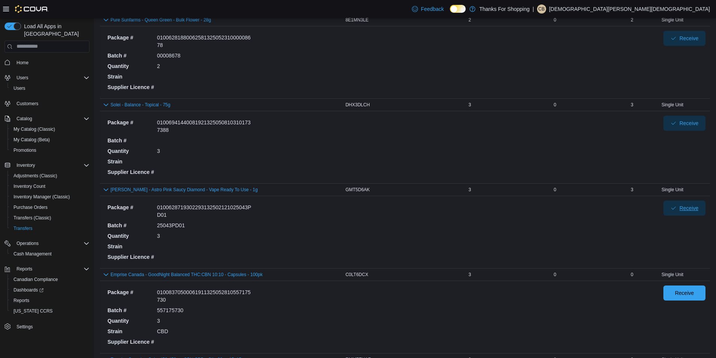
scroll to position [526, 0]
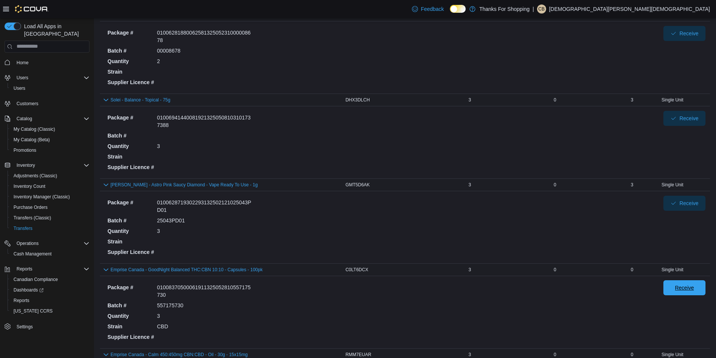
click at [689, 290] on span "Receive" at bounding box center [684, 288] width 19 height 8
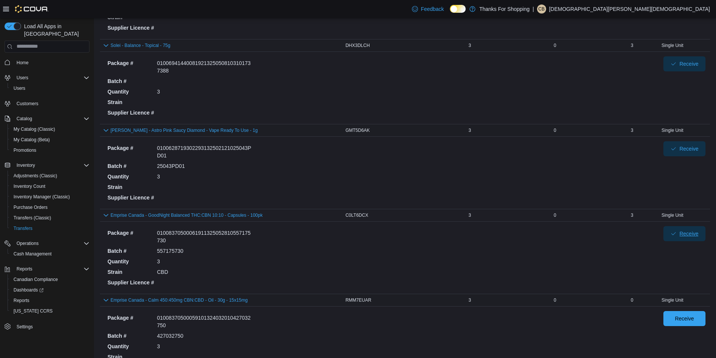
scroll to position [676, 0]
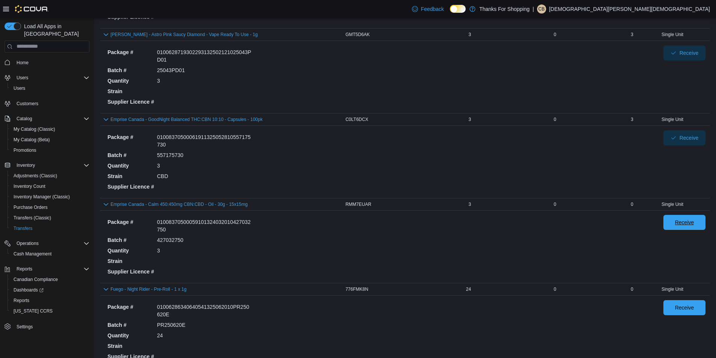
click at [694, 225] on span "Receive" at bounding box center [684, 223] width 19 height 8
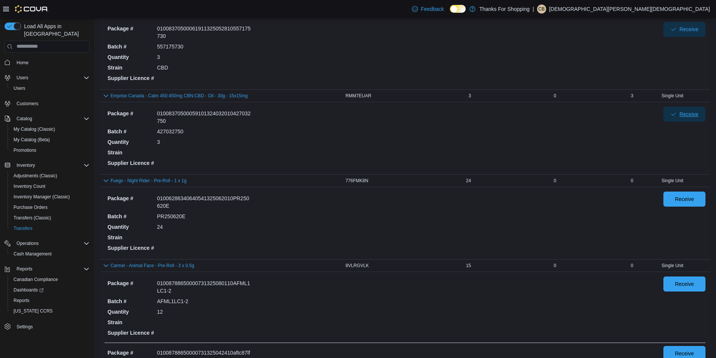
scroll to position [789, 0]
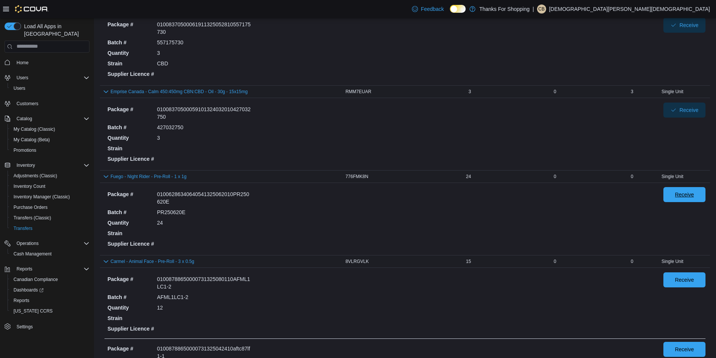
click at [693, 199] on span "Receive" at bounding box center [684, 194] width 33 height 15
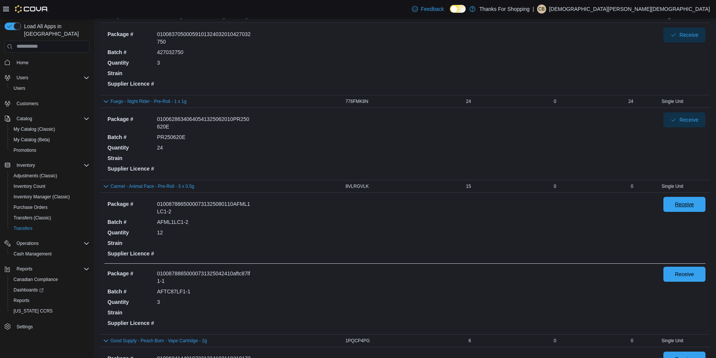
click at [681, 209] on span "Receive" at bounding box center [684, 204] width 33 height 15
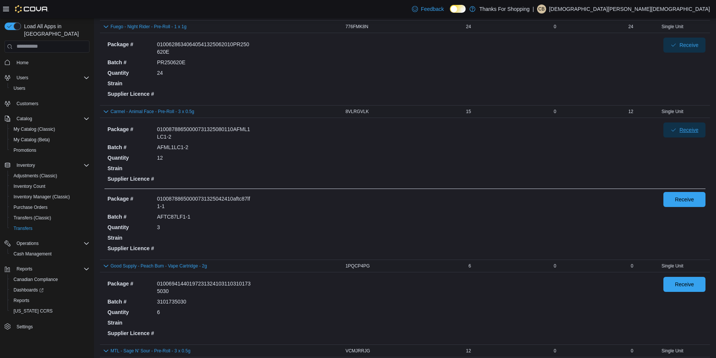
scroll to position [940, 0]
click at [689, 203] on span "Receive" at bounding box center [684, 198] width 33 height 15
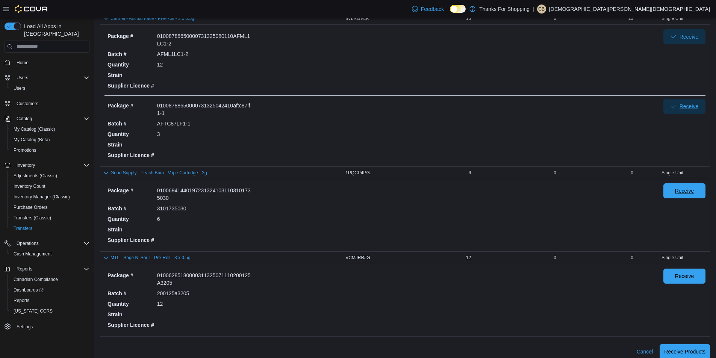
scroll to position [1040, 0]
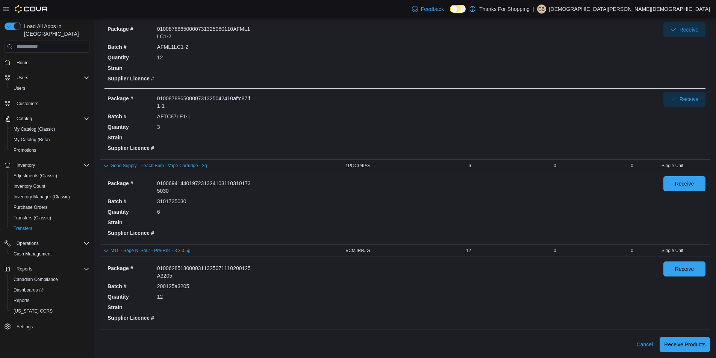
click at [688, 187] on span "Receive" at bounding box center [684, 184] width 19 height 8
click at [692, 269] on span "Receive" at bounding box center [684, 269] width 19 height 8
click at [688, 345] on span "Receive Products" at bounding box center [684, 344] width 41 height 8
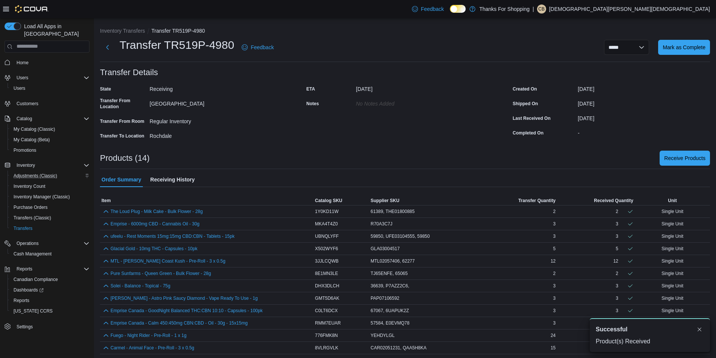
click at [60, 171] on div "Adjustments (Classic)" at bounding box center [50, 175] width 79 height 9
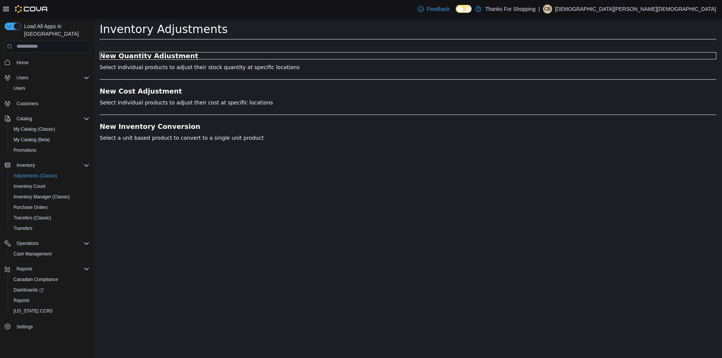
click at [152, 59] on h3 "New Quantity Adjustment" at bounding box center [408, 56] width 616 height 8
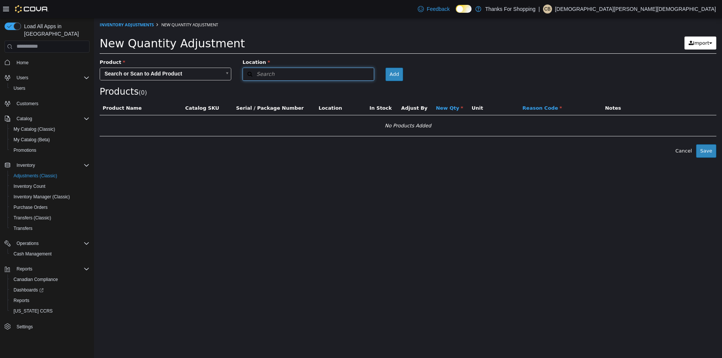
click at [289, 74] on button "Search" at bounding box center [308, 73] width 132 height 13
drag, startPoint x: 358, startPoint y: 84, endPoint x: 360, endPoint y: 109, distance: 25.3
click at [359, 85] on span "or browse" at bounding box center [355, 87] width 37 height 13
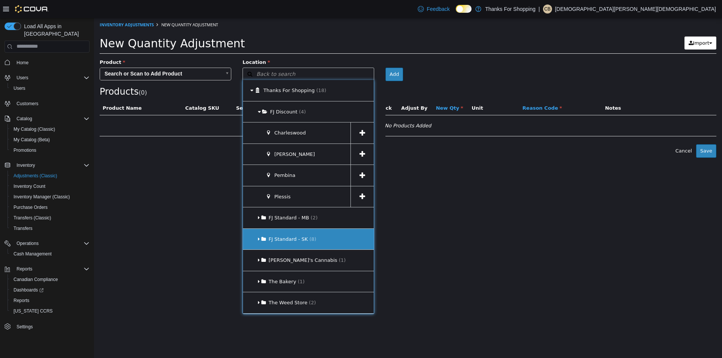
click at [324, 242] on div "FJ Standard - SK (8)" at bounding box center [308, 238] width 131 height 21
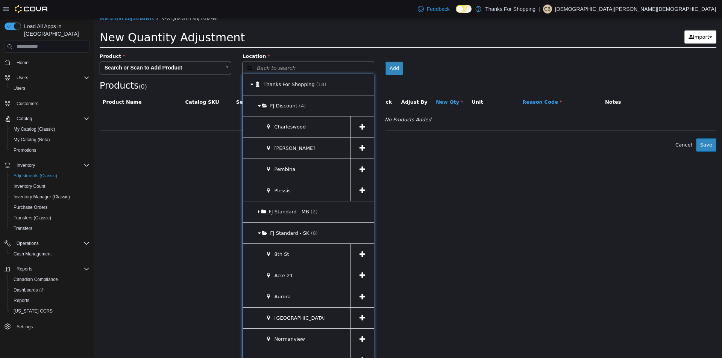
scroll to position [126, 0]
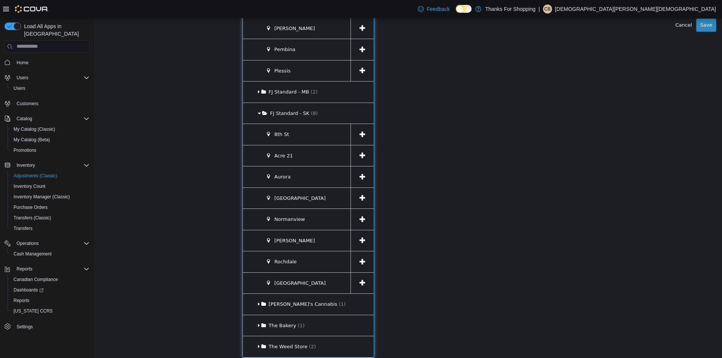
click at [361, 265] on icon at bounding box center [362, 261] width 6 height 7
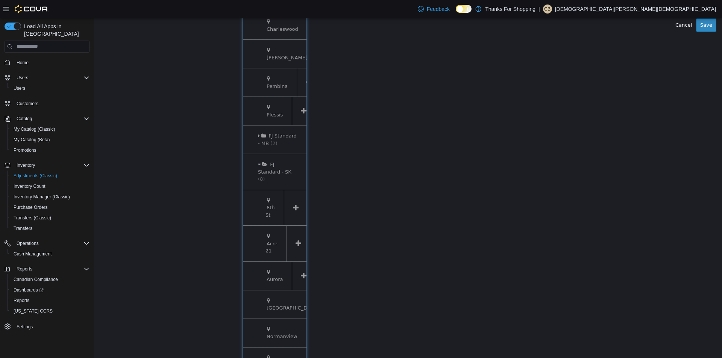
scroll to position [0, 0]
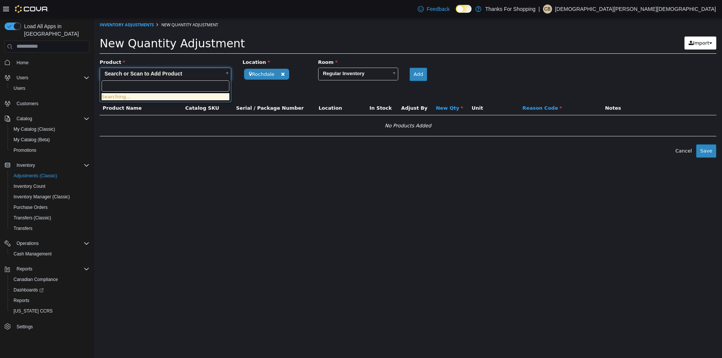
click at [197, 70] on body "**********" at bounding box center [408, 88] width 628 height 140
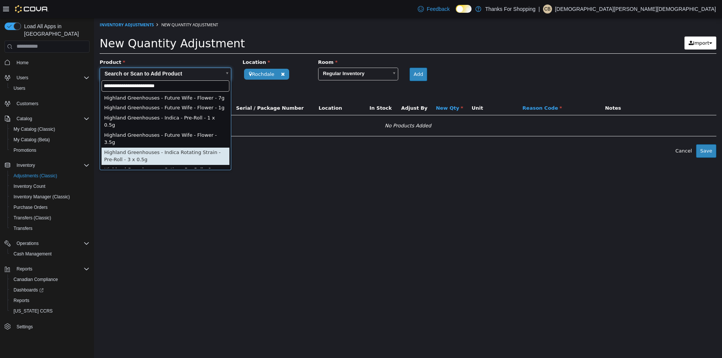
type input "**********"
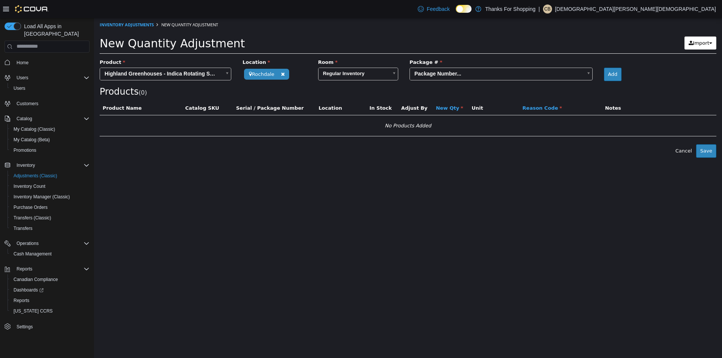
click at [443, 77] on body "**********" at bounding box center [408, 88] width 628 height 140
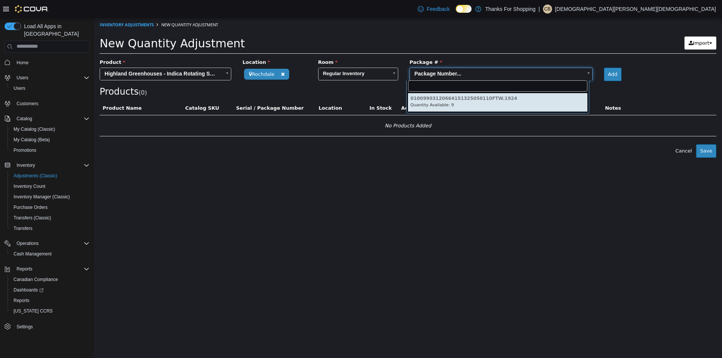
drag, startPoint x: 459, startPoint y: 98, endPoint x: 479, endPoint y: 98, distance: 20.3
type input "**********"
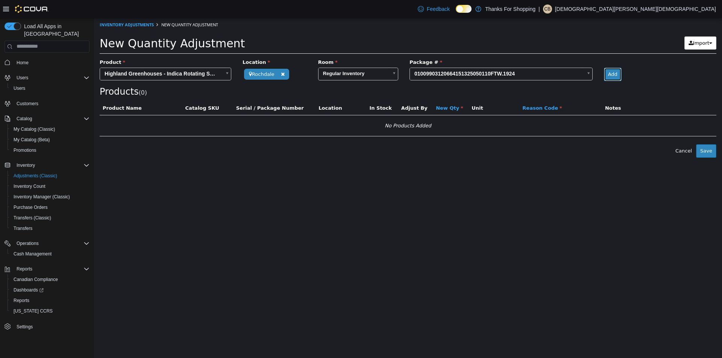
click at [613, 71] on button "Add" at bounding box center [613, 74] width 18 height 14
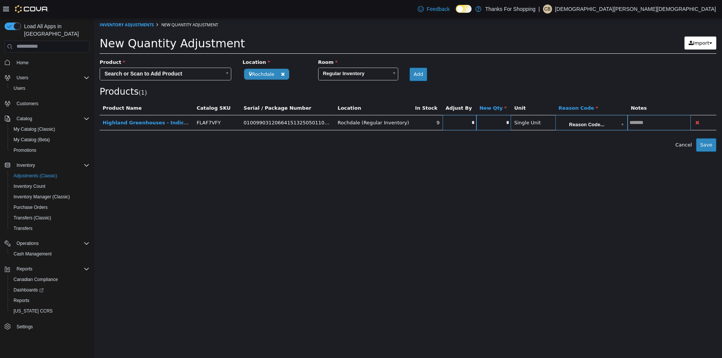
click at [457, 124] on input "*" at bounding box center [459, 123] width 34 height 6
type input "**"
type input "*"
click at [598, 127] on body "**********" at bounding box center [408, 85] width 628 height 134
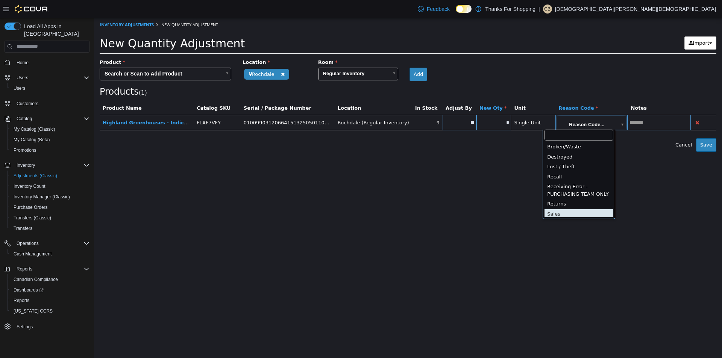
scroll to position [12, 0]
type input "**********"
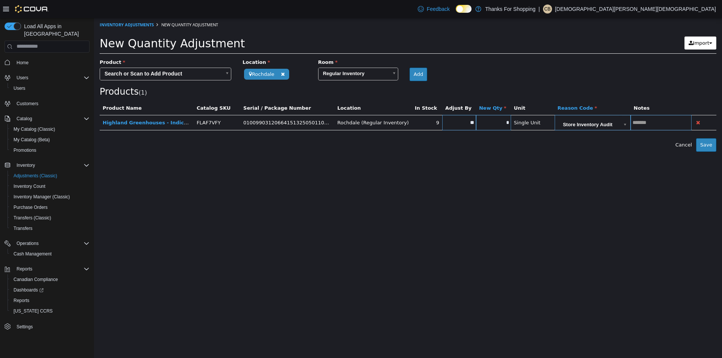
click at [650, 124] on input "text" at bounding box center [660, 123] width 61 height 6
type input "**********"
click at [705, 143] on button "Save" at bounding box center [706, 145] width 20 height 14
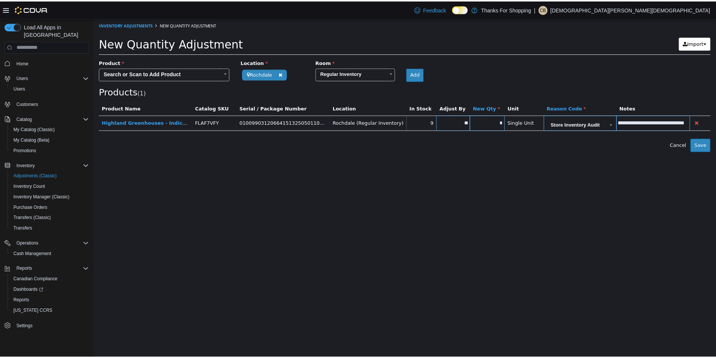
scroll to position [0, 0]
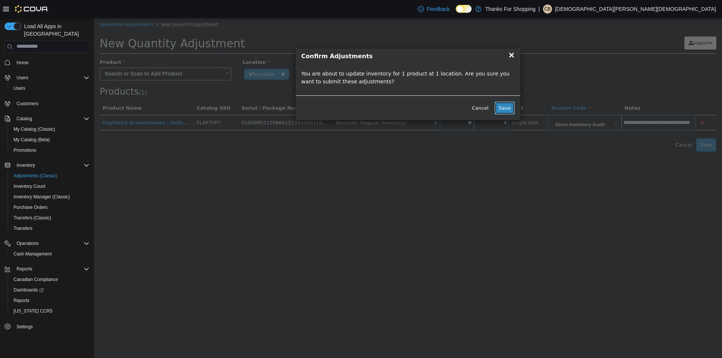
click at [504, 103] on button "Save" at bounding box center [504, 108] width 20 height 14
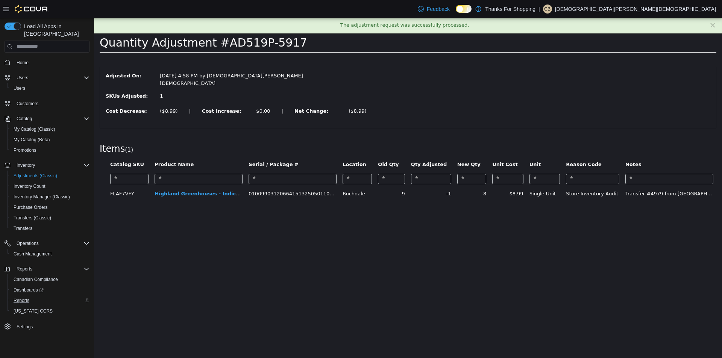
click at [34, 296] on div "Reports" at bounding box center [50, 300] width 79 height 9
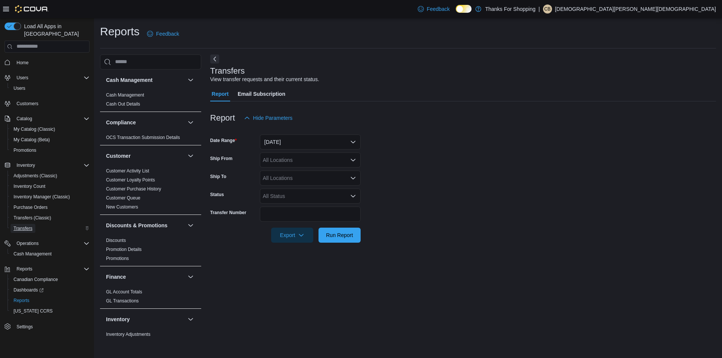
click at [30, 224] on span "Transfers" at bounding box center [23, 228] width 19 height 9
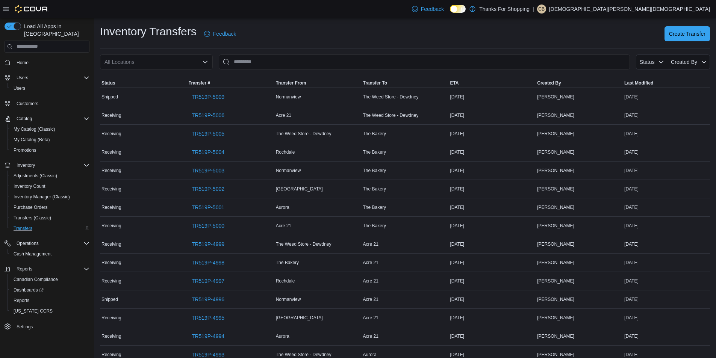
click at [192, 67] on div "All Locations" at bounding box center [156, 61] width 113 height 15
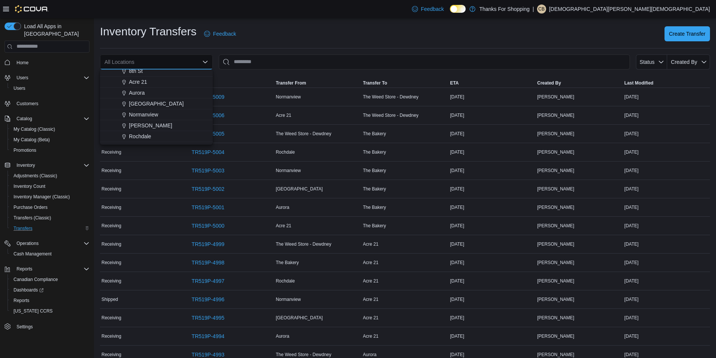
scroll to position [150, 0]
click at [150, 99] on span "Rochdale" at bounding box center [140, 99] width 22 height 8
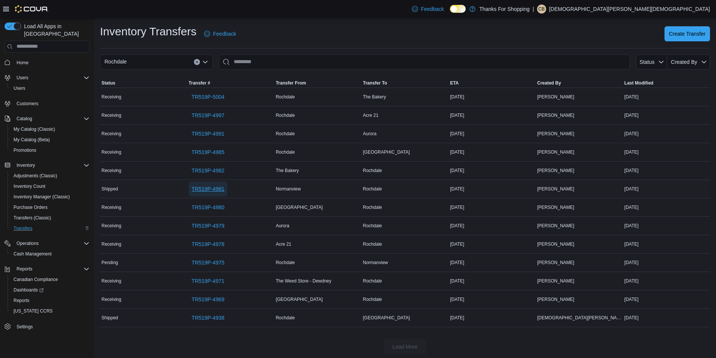
click at [211, 186] on span "TR519P-4981" at bounding box center [208, 189] width 33 height 8
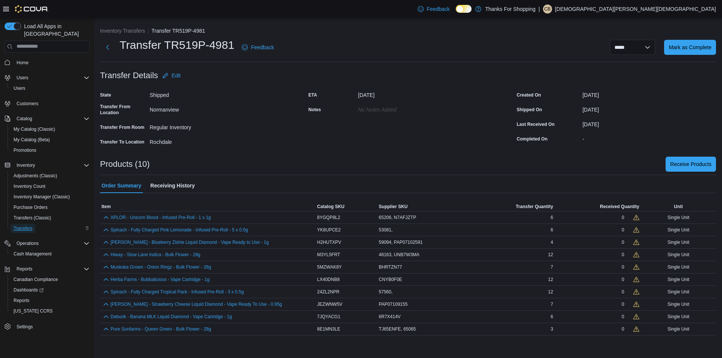
click at [30, 225] on span "Transfers" at bounding box center [23, 228] width 19 height 6
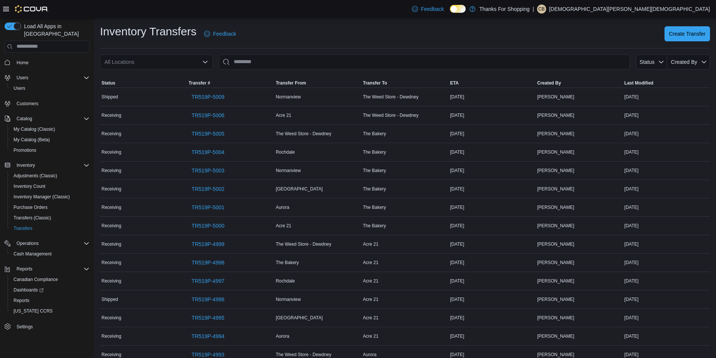
click at [196, 63] on div "All Locations" at bounding box center [156, 61] width 113 height 15
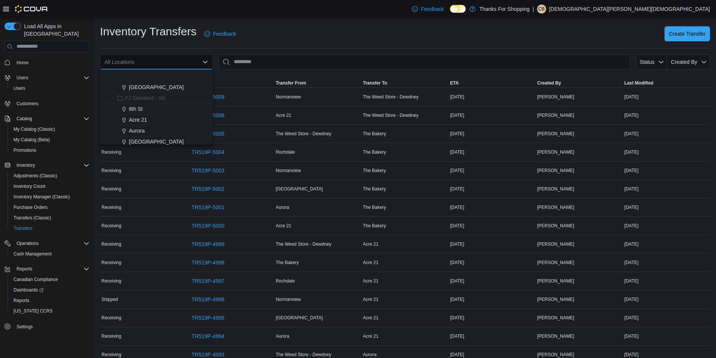
scroll to position [113, 0]
click at [150, 133] on span "Rochdale" at bounding box center [140, 137] width 22 height 8
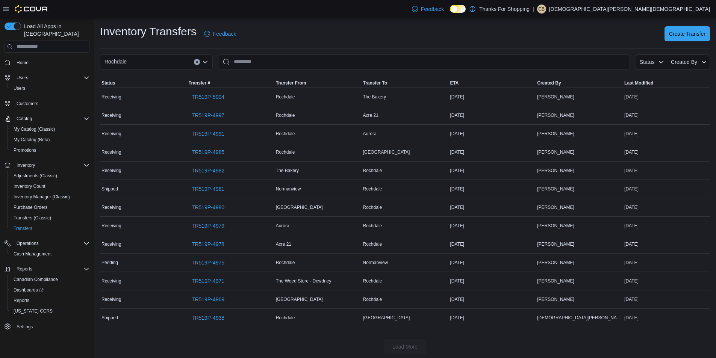
click at [197, 61] on icon "Clear input" at bounding box center [196, 62] width 3 height 3
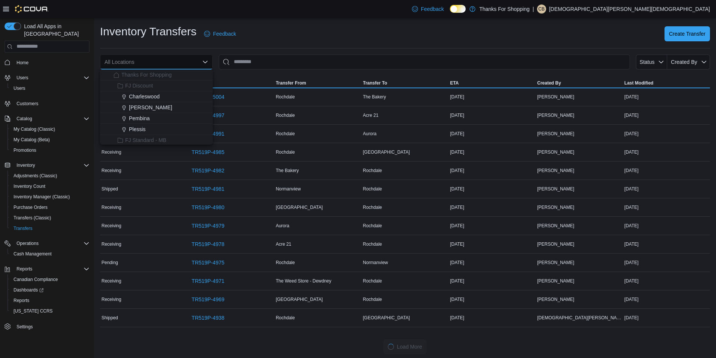
click at [199, 60] on div "All Locations Combo box. Selected. Combo box input. All Locations. Type some te…" at bounding box center [156, 61] width 113 height 15
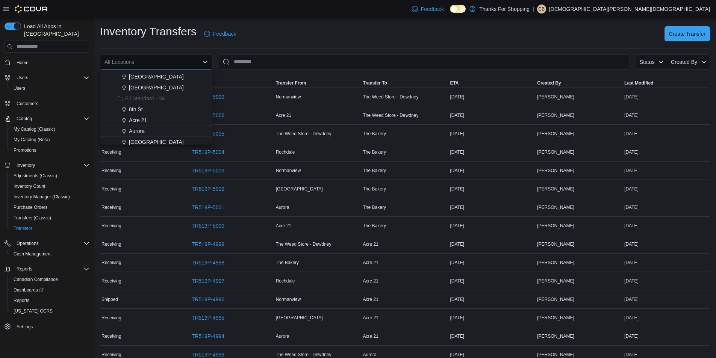
scroll to position [75, 0]
click at [280, 39] on div "Inventory Transfers Feedback Create Transfer" at bounding box center [405, 34] width 610 height 20
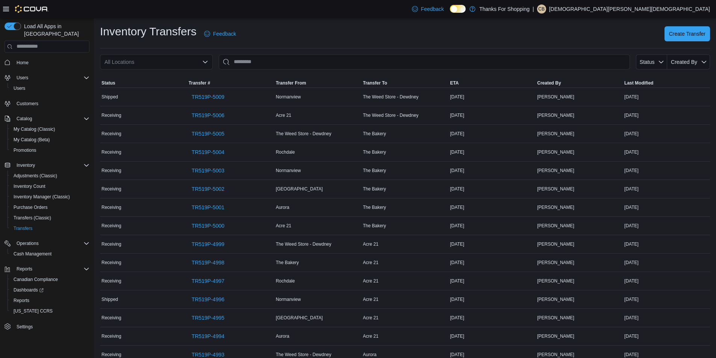
click at [200, 65] on div "All Locations" at bounding box center [156, 61] width 113 height 15
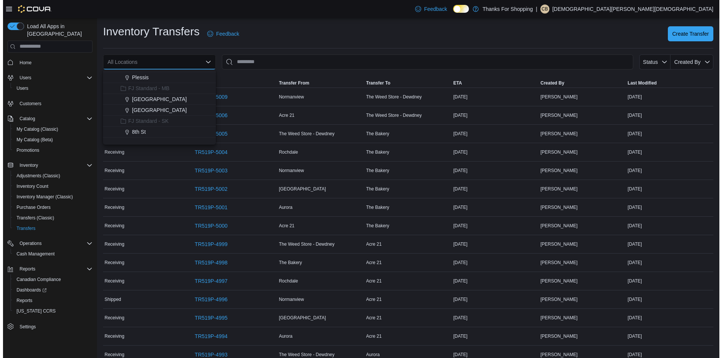
scroll to position [113, 0]
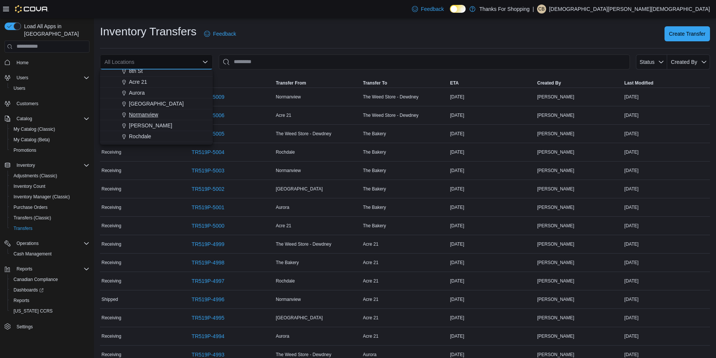
click at [152, 112] on span "Normanview" at bounding box center [143, 115] width 29 height 8
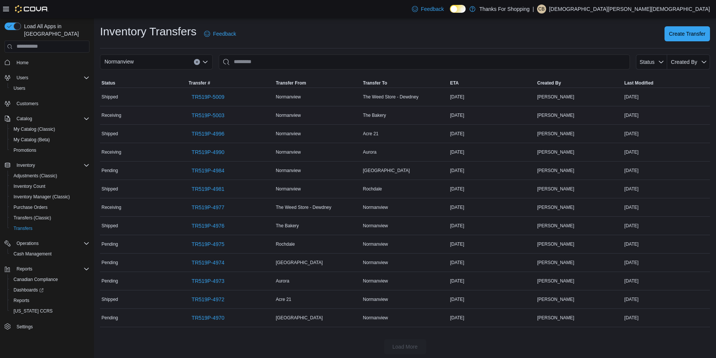
drag, startPoint x: 207, startPoint y: 114, endPoint x: 162, endPoint y: 118, distance: 45.6
click at [162, 118] on div "Receiving" at bounding box center [143, 115] width 87 height 9
click at [21, 298] on span "Reports" at bounding box center [22, 301] width 16 height 6
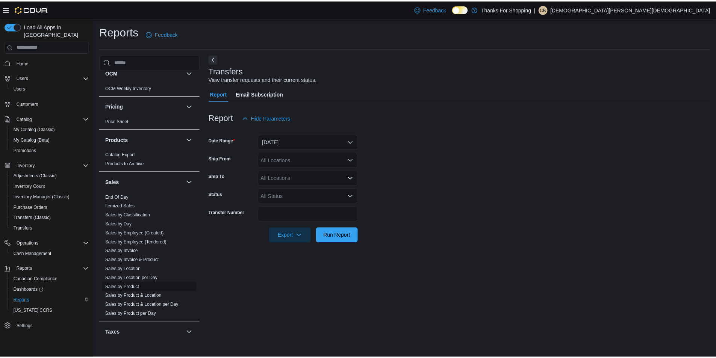
scroll to position [456, 0]
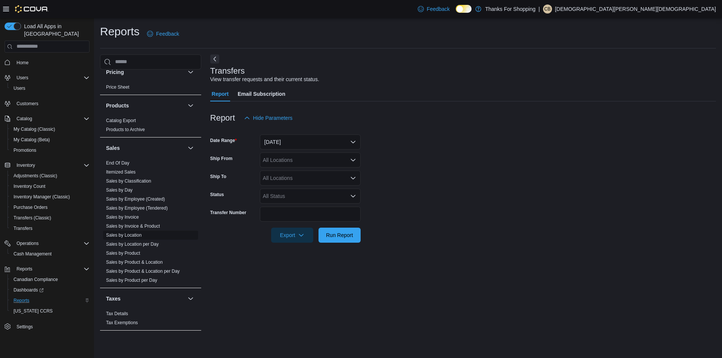
click at [132, 236] on link "Sales by Location" at bounding box center [124, 235] width 36 height 5
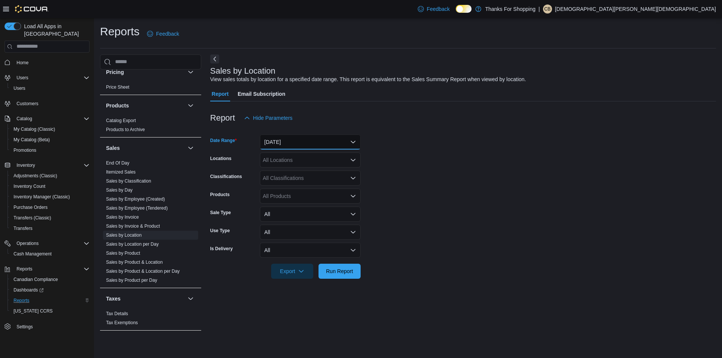
click at [306, 145] on button "Yesterday" at bounding box center [310, 142] width 101 height 15
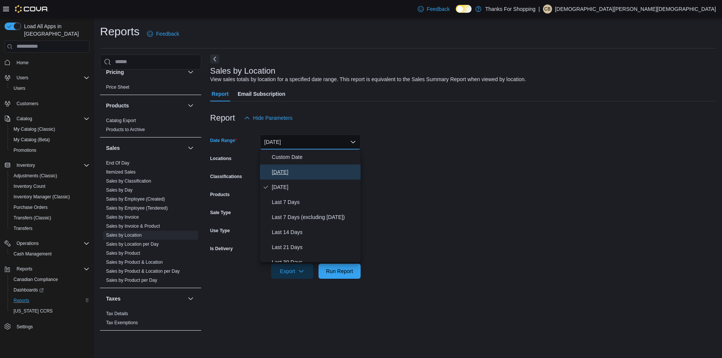
click at [299, 172] on span "Today" at bounding box center [315, 172] width 86 height 9
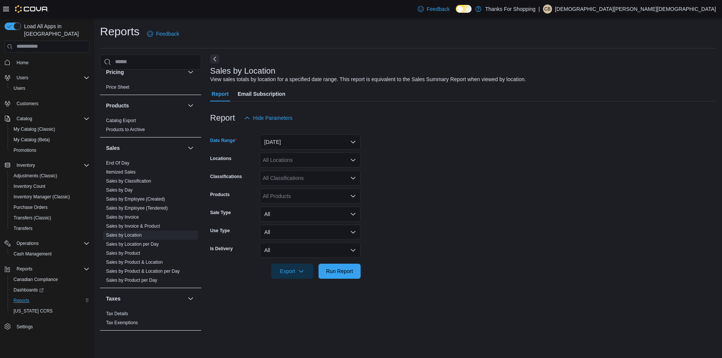
click at [336, 283] on div at bounding box center [462, 283] width 505 height 9
click at [340, 275] on span "Run Report" at bounding box center [339, 271] width 27 height 8
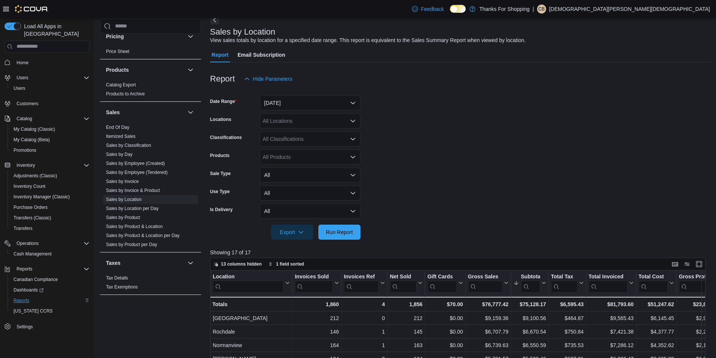
scroll to position [75, 0]
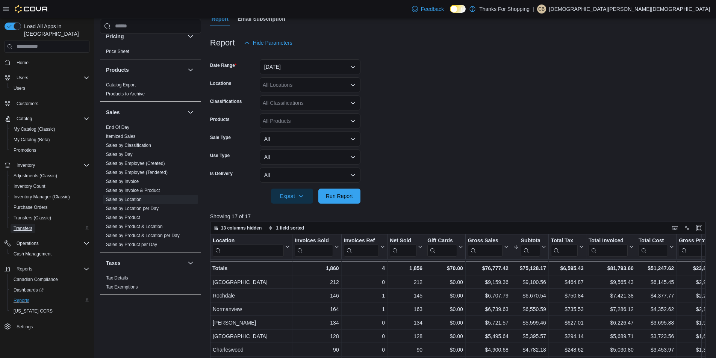
click at [29, 225] on span "Transfers" at bounding box center [23, 228] width 19 height 6
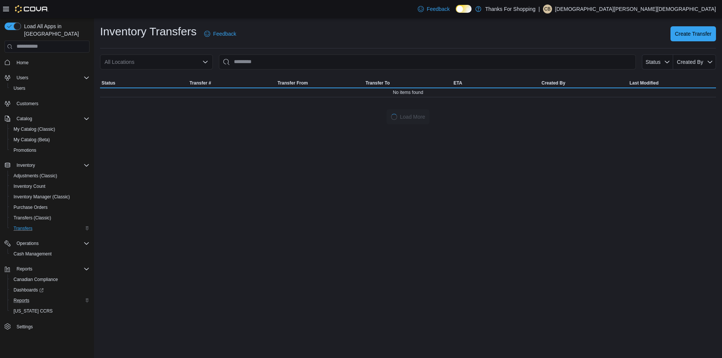
click at [186, 59] on div "All Locations" at bounding box center [156, 61] width 113 height 15
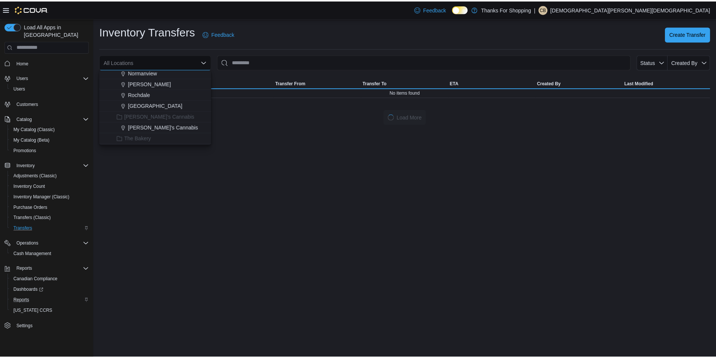
scroll to position [113, 0]
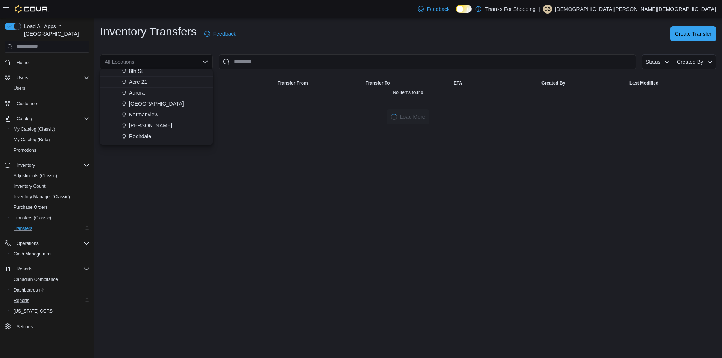
click at [146, 134] on span "Rochdale" at bounding box center [140, 137] width 22 height 8
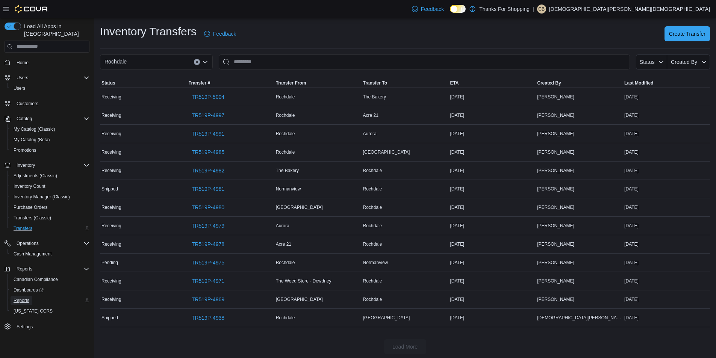
click at [23, 298] on span "Reports" at bounding box center [22, 301] width 16 height 6
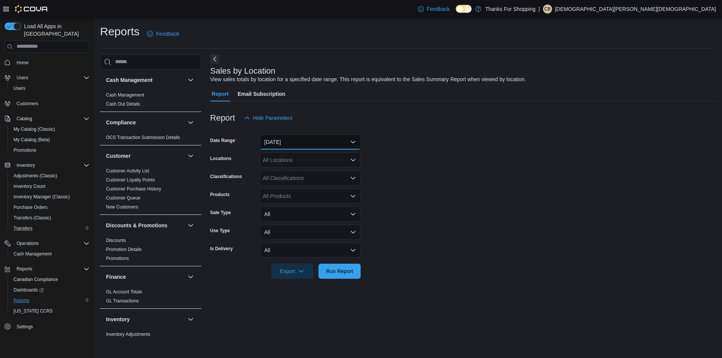
click at [301, 139] on button "Yesterday" at bounding box center [310, 142] width 101 height 15
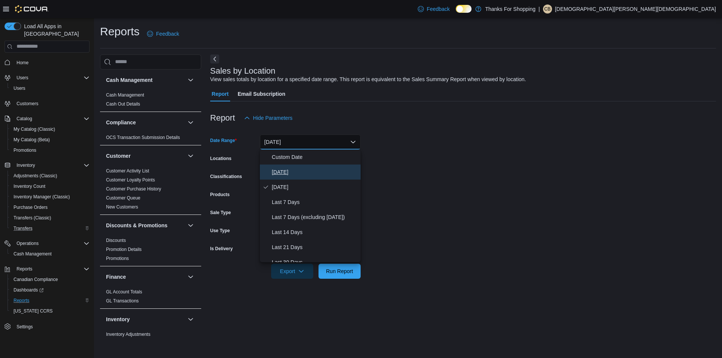
click at [294, 171] on span "Today" at bounding box center [315, 172] width 86 height 9
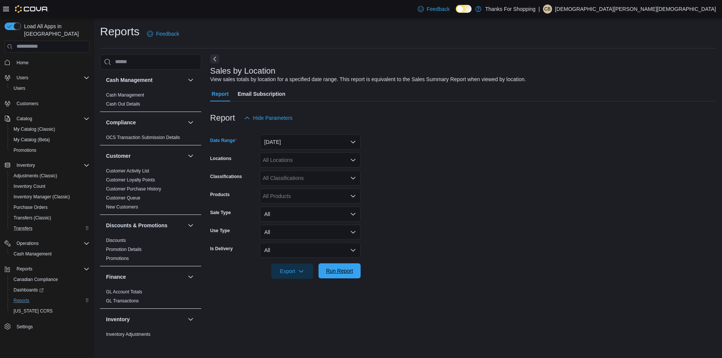
click at [339, 269] on span "Run Report" at bounding box center [339, 271] width 27 height 8
